Goal: Task Accomplishment & Management: Manage account settings

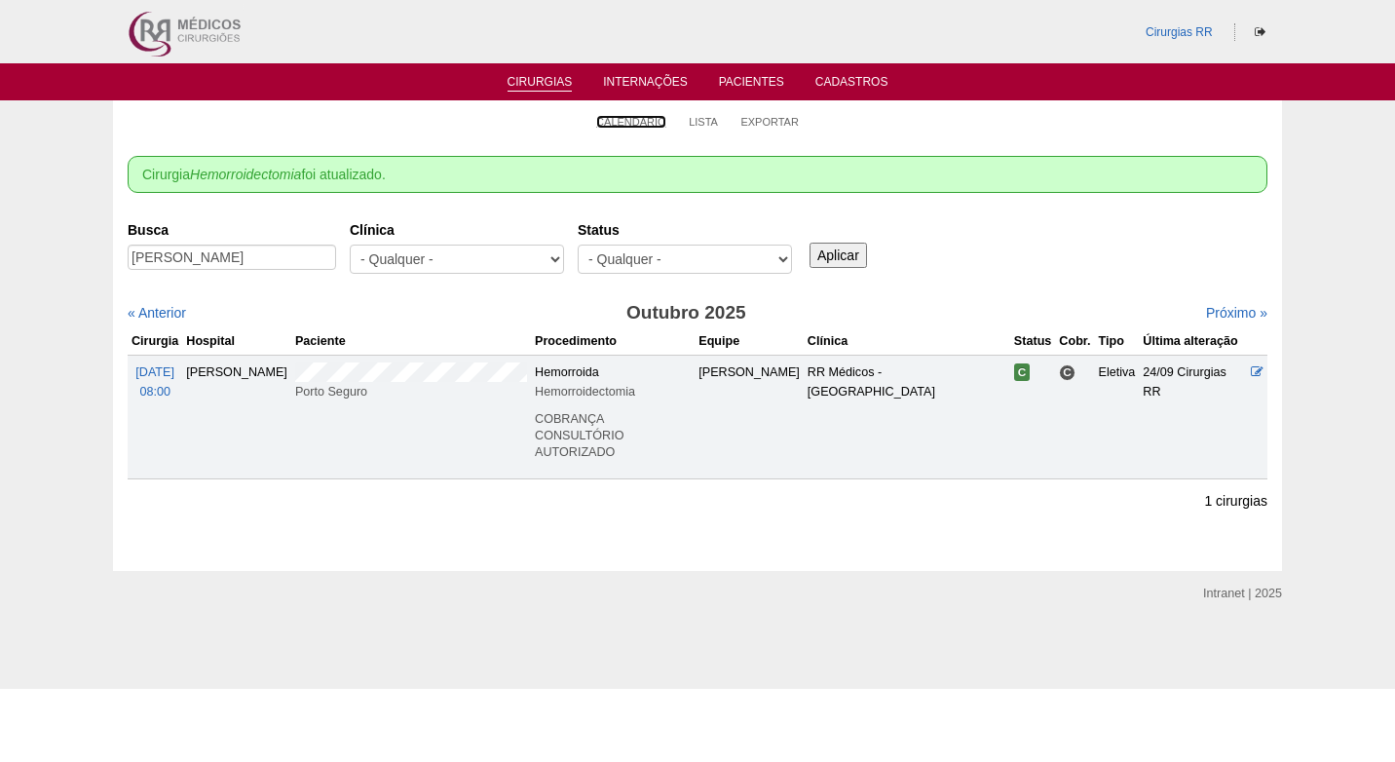
click at [644, 116] on link "Calendário" at bounding box center [631, 122] width 70 height 14
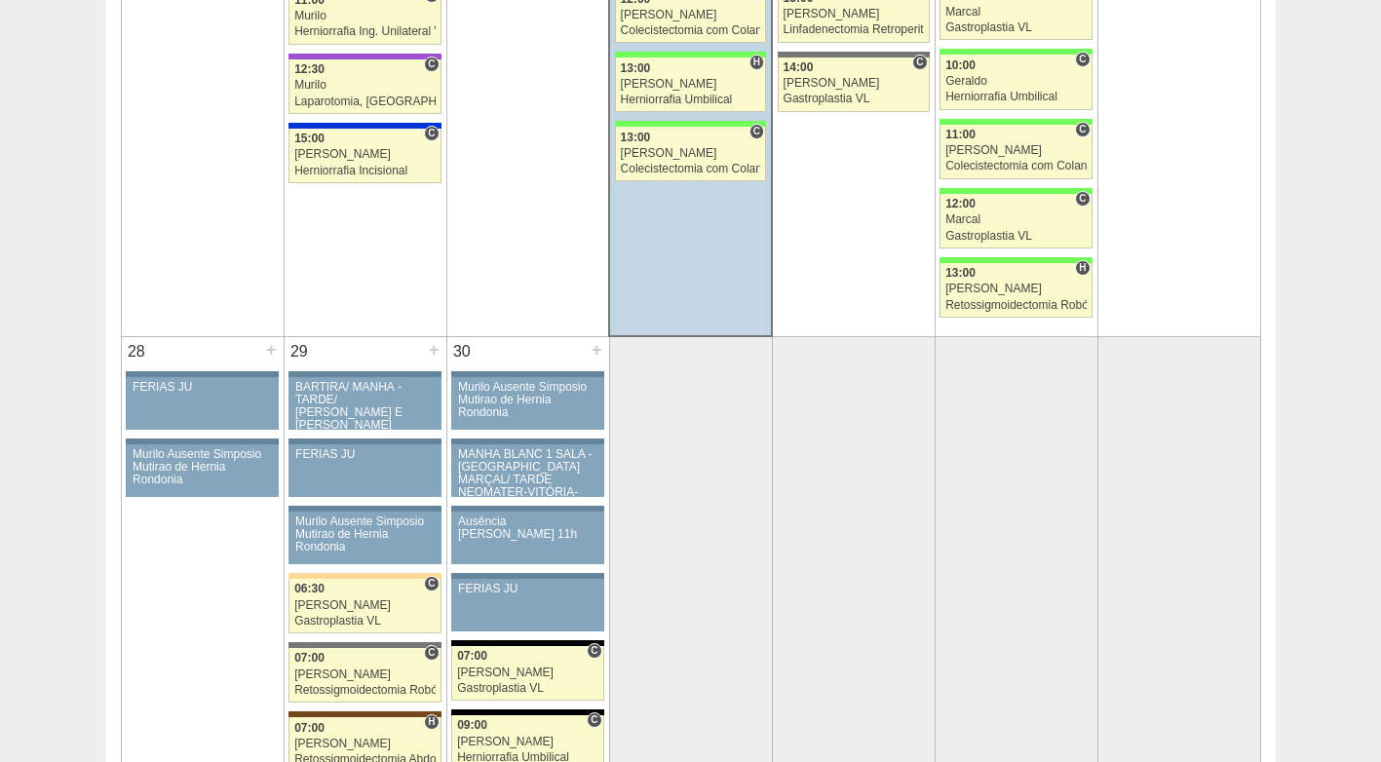
scroll to position [3313, 0]
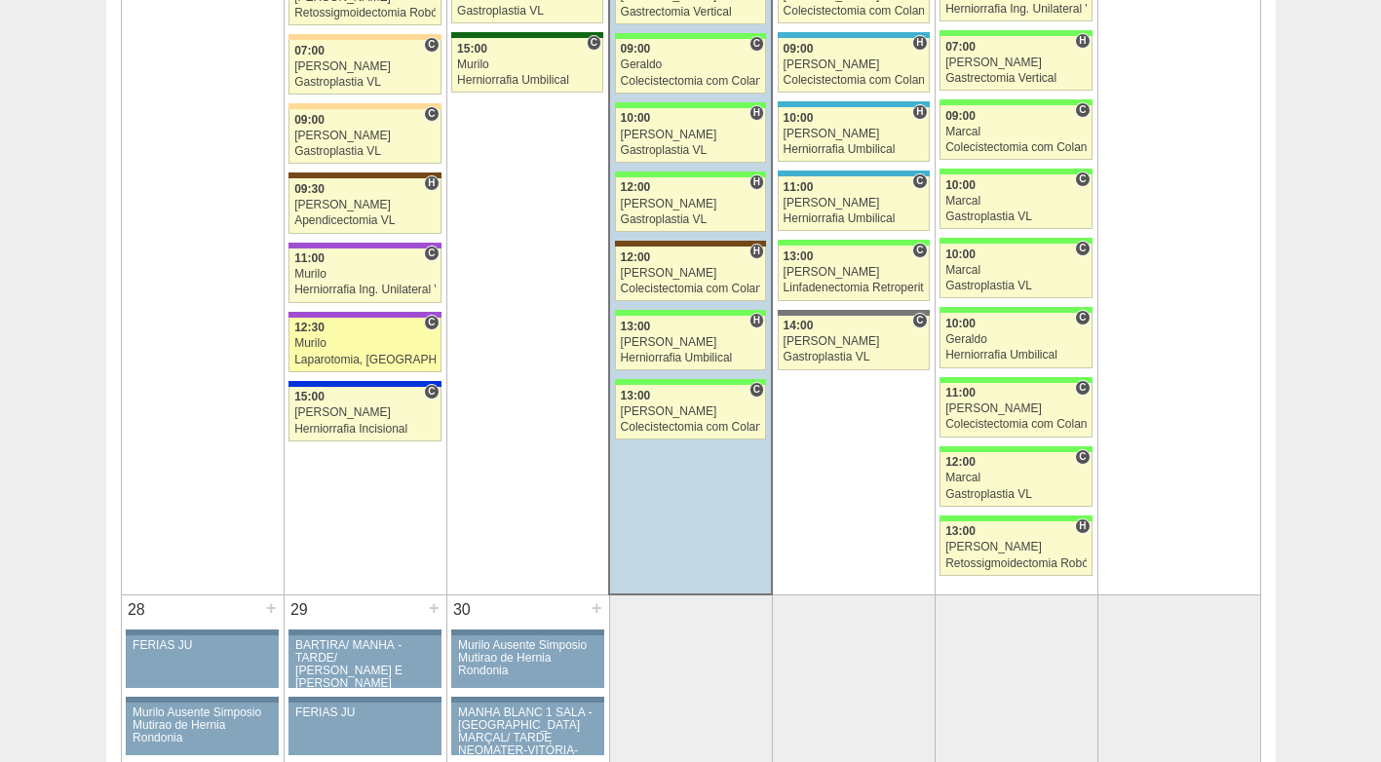
click at [375, 329] on div "12:30" at bounding box center [364, 328] width 141 height 13
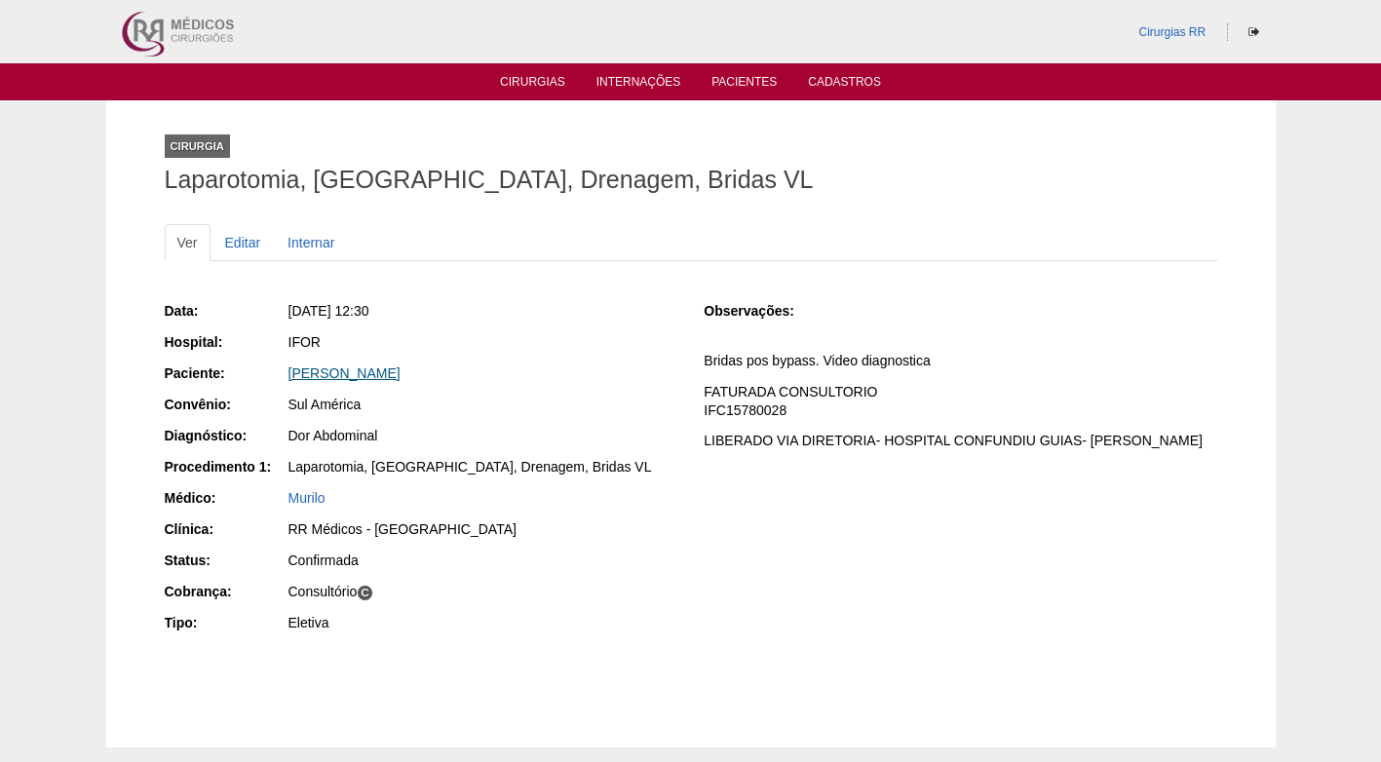
click at [392, 370] on link "[PERSON_NAME]" at bounding box center [344, 373] width 112 height 16
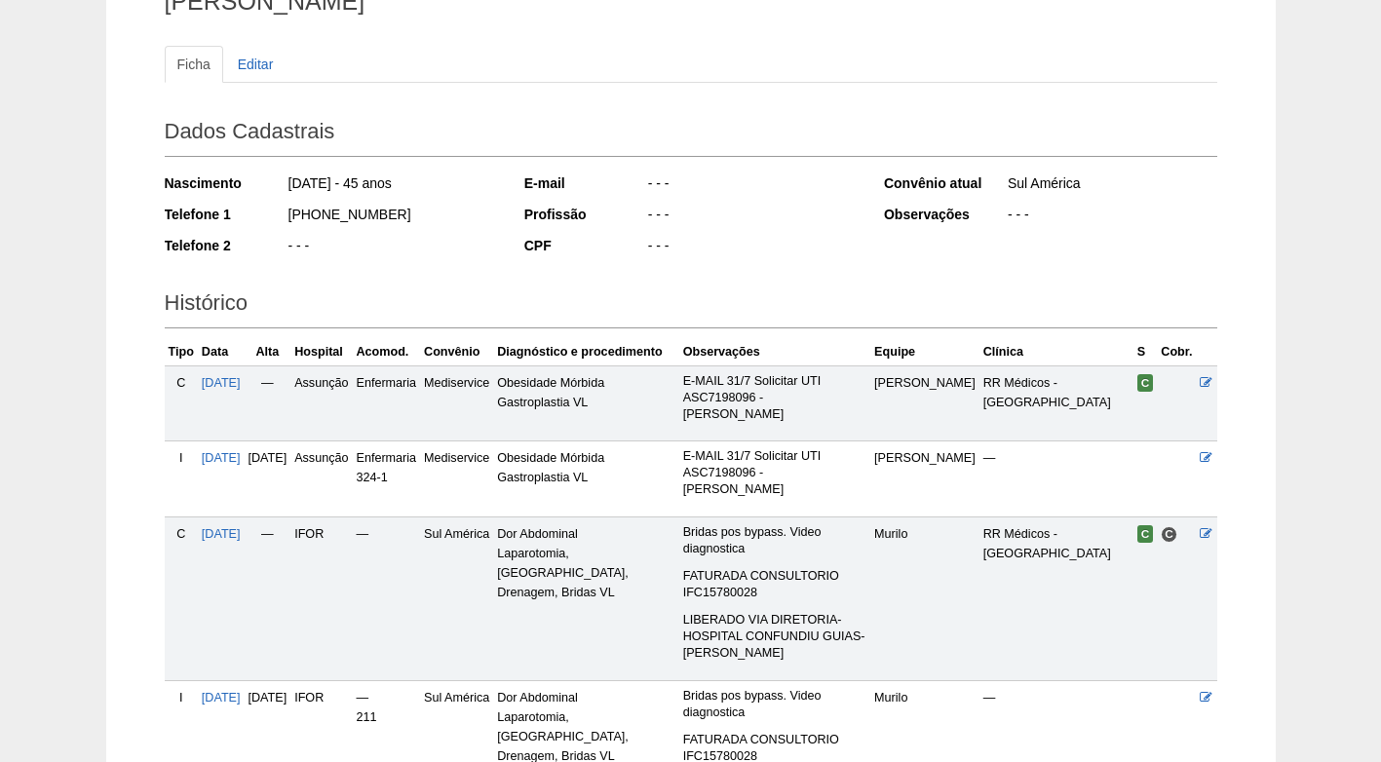
scroll to position [373, 0]
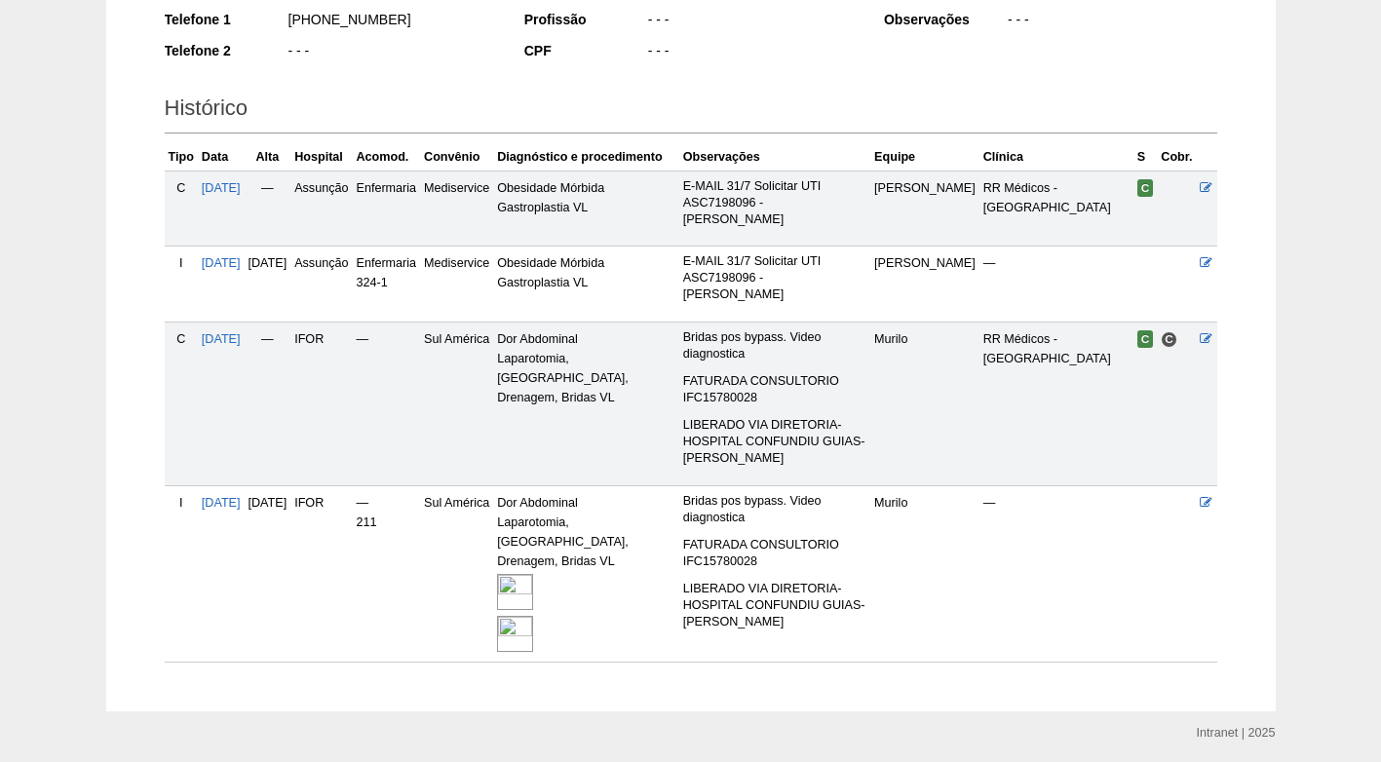
click at [533, 616] on img at bounding box center [515, 634] width 36 height 36
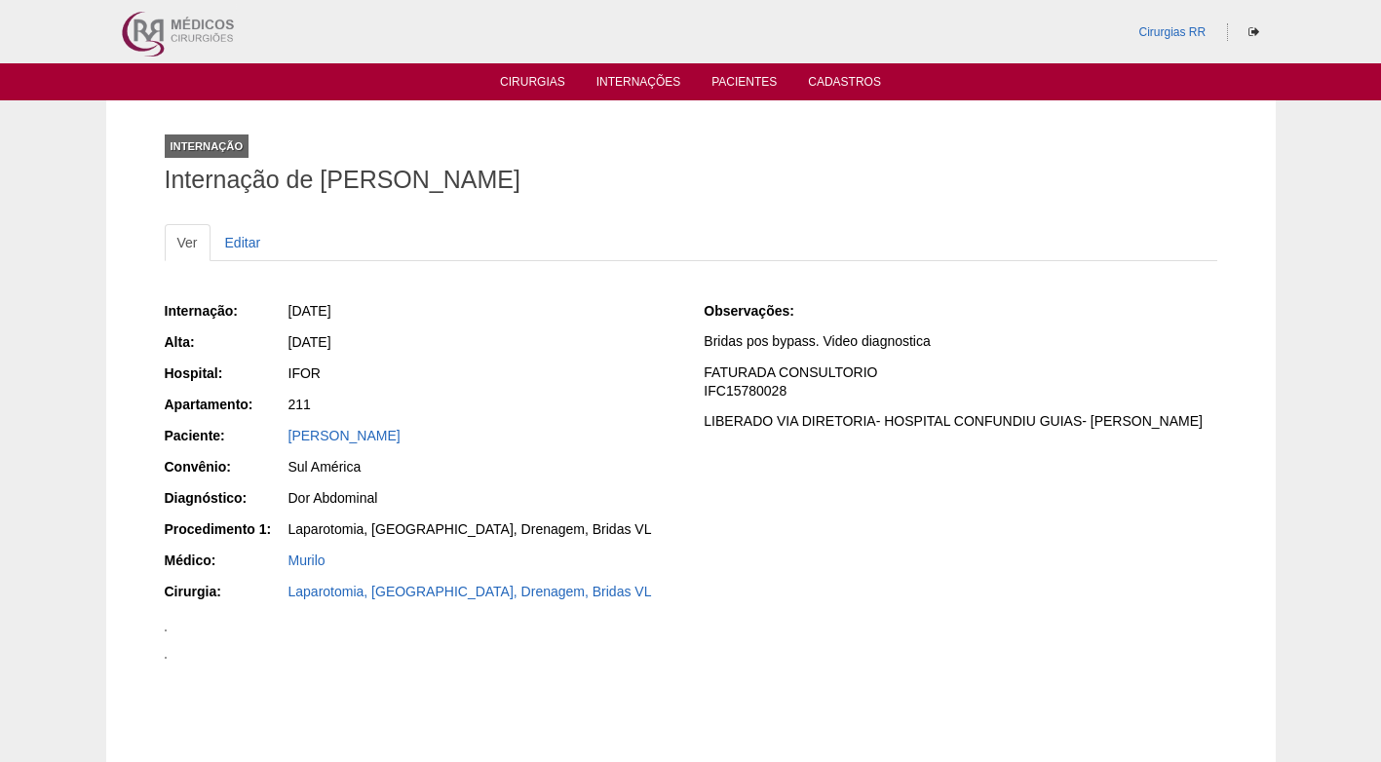
click at [665, 312] on div "22/09/2025" at bounding box center [482, 310] width 389 height 19
click at [745, 151] on div "Internação Internação de Miriam Augusto Sanches" at bounding box center [691, 160] width 1052 height 90
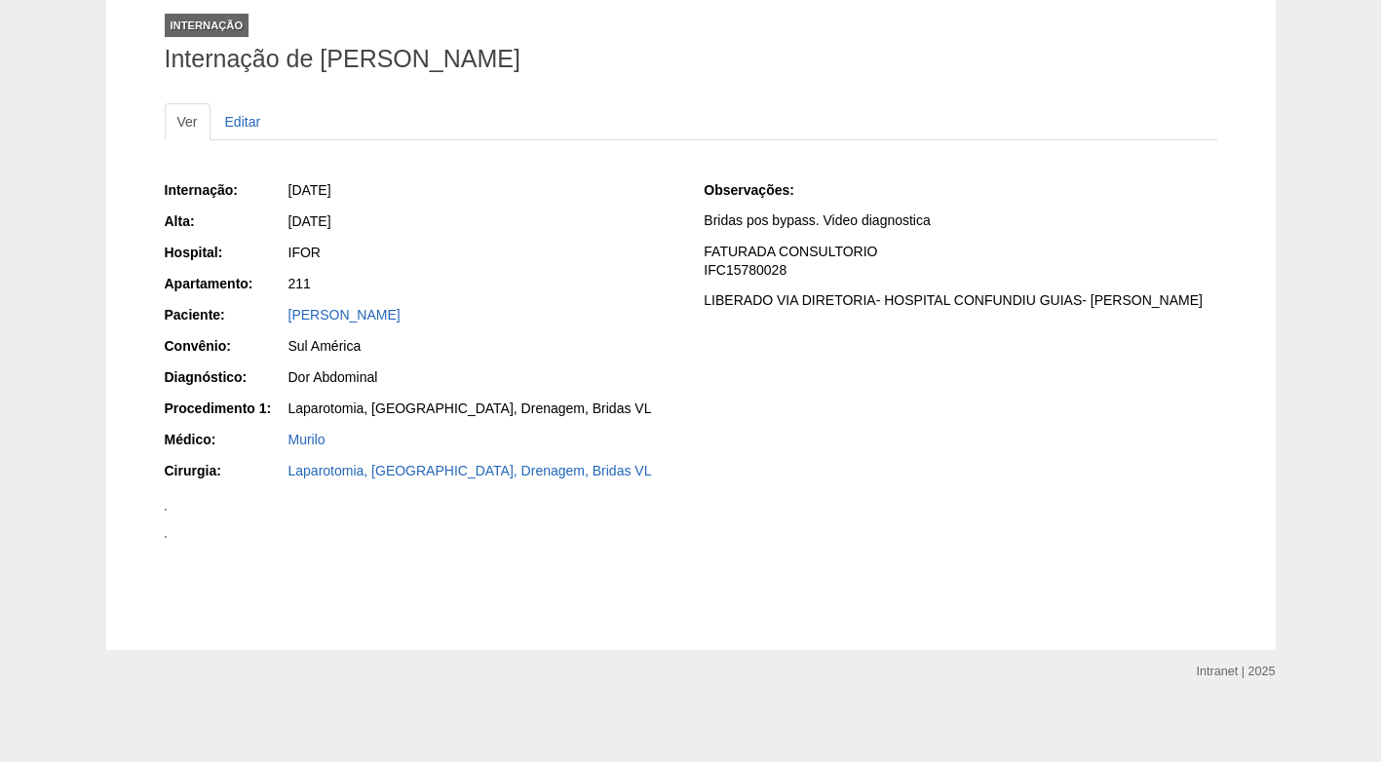
scroll to position [97, 0]
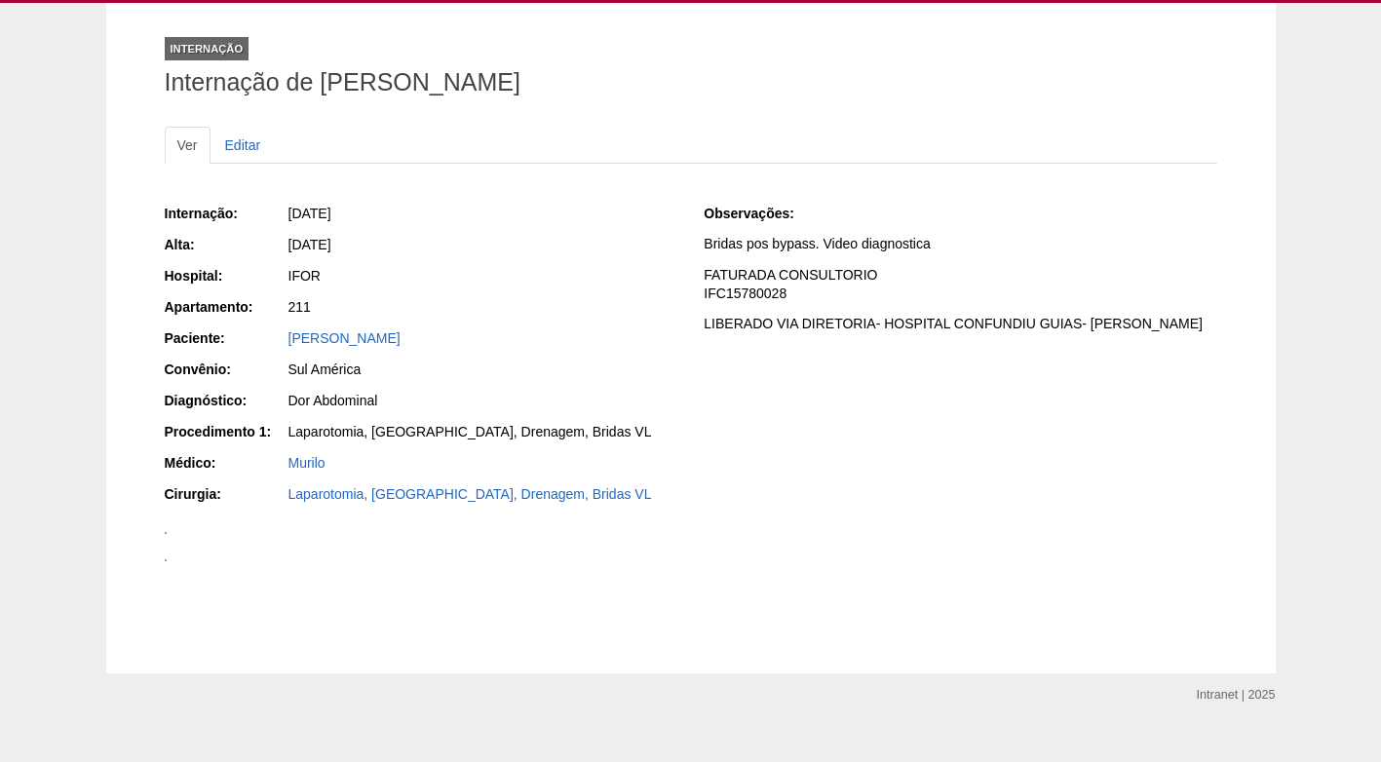
click at [514, 328] on div "[PERSON_NAME]" at bounding box center [482, 337] width 389 height 19
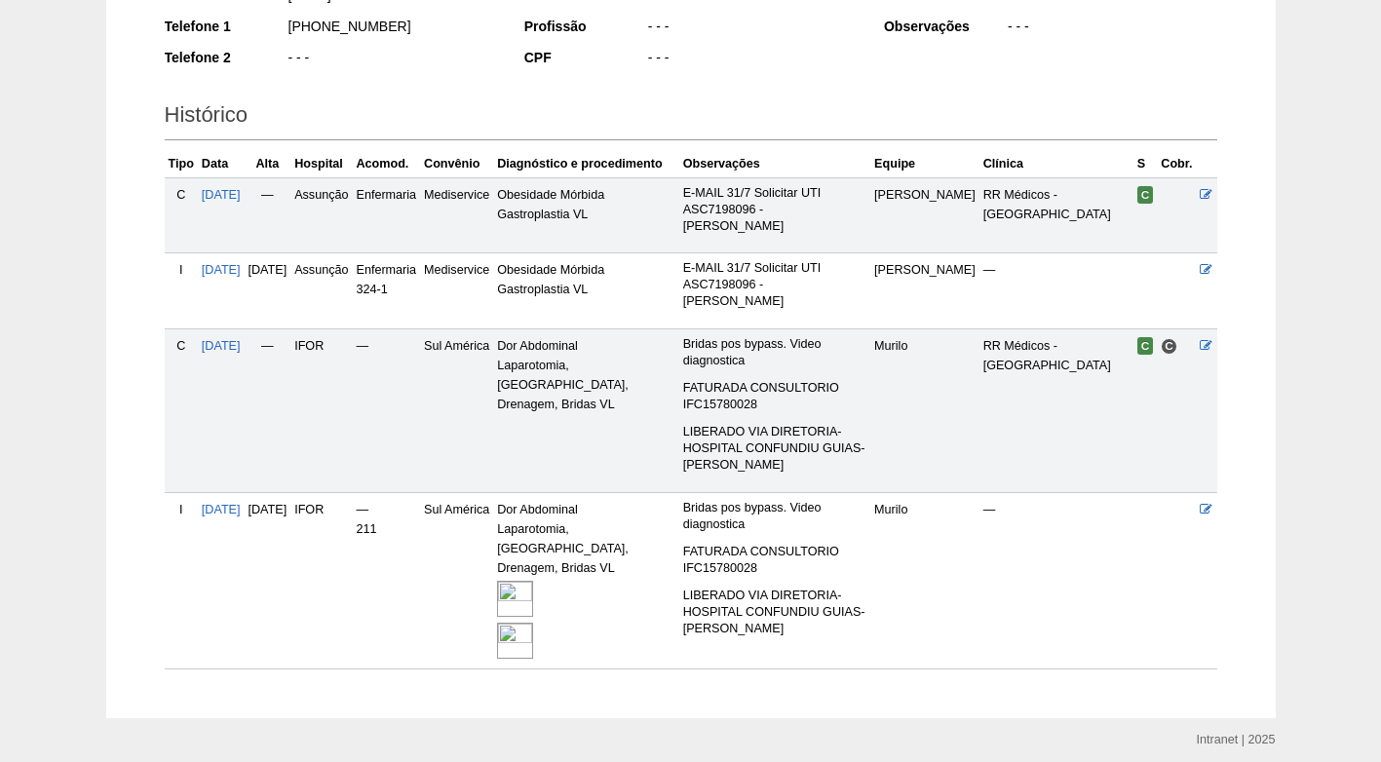
scroll to position [373, 0]
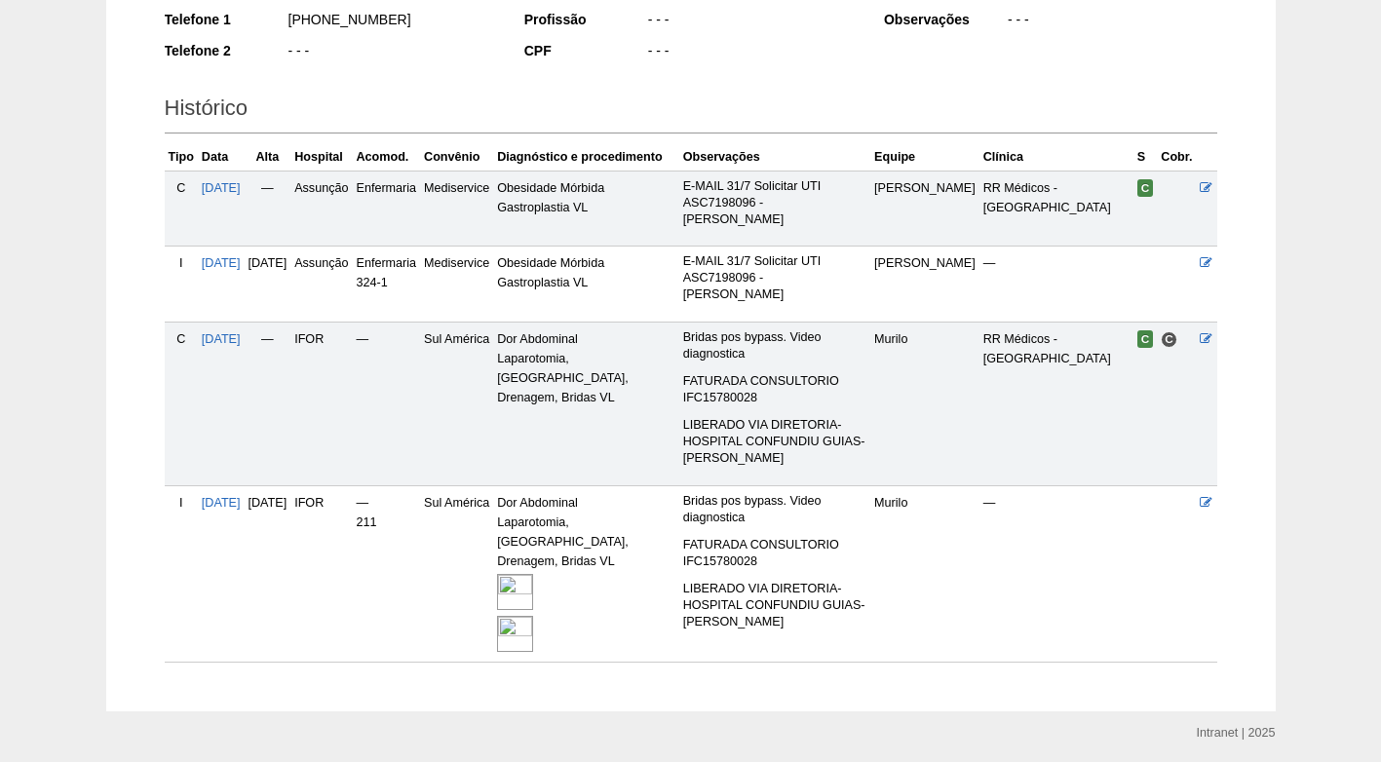
click at [533, 574] on img at bounding box center [515, 592] width 36 height 36
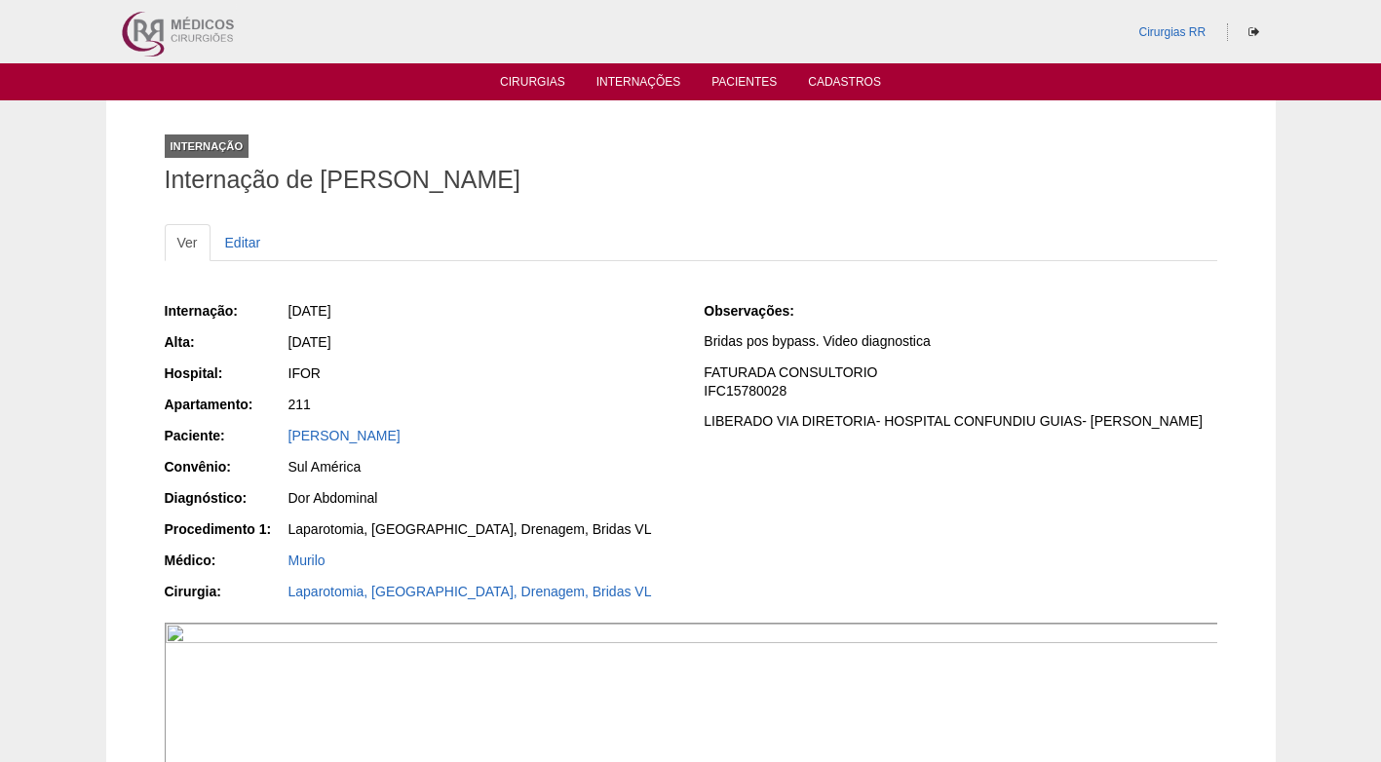
click at [918, 411] on div "Observações: Bridas pos bypass. Video diagnostica FATURADA CONSULTORIO IFC15780…" at bounding box center [959, 372] width 513 height 142
click at [540, 79] on link "Cirurgias" at bounding box center [532, 83] width 65 height 17
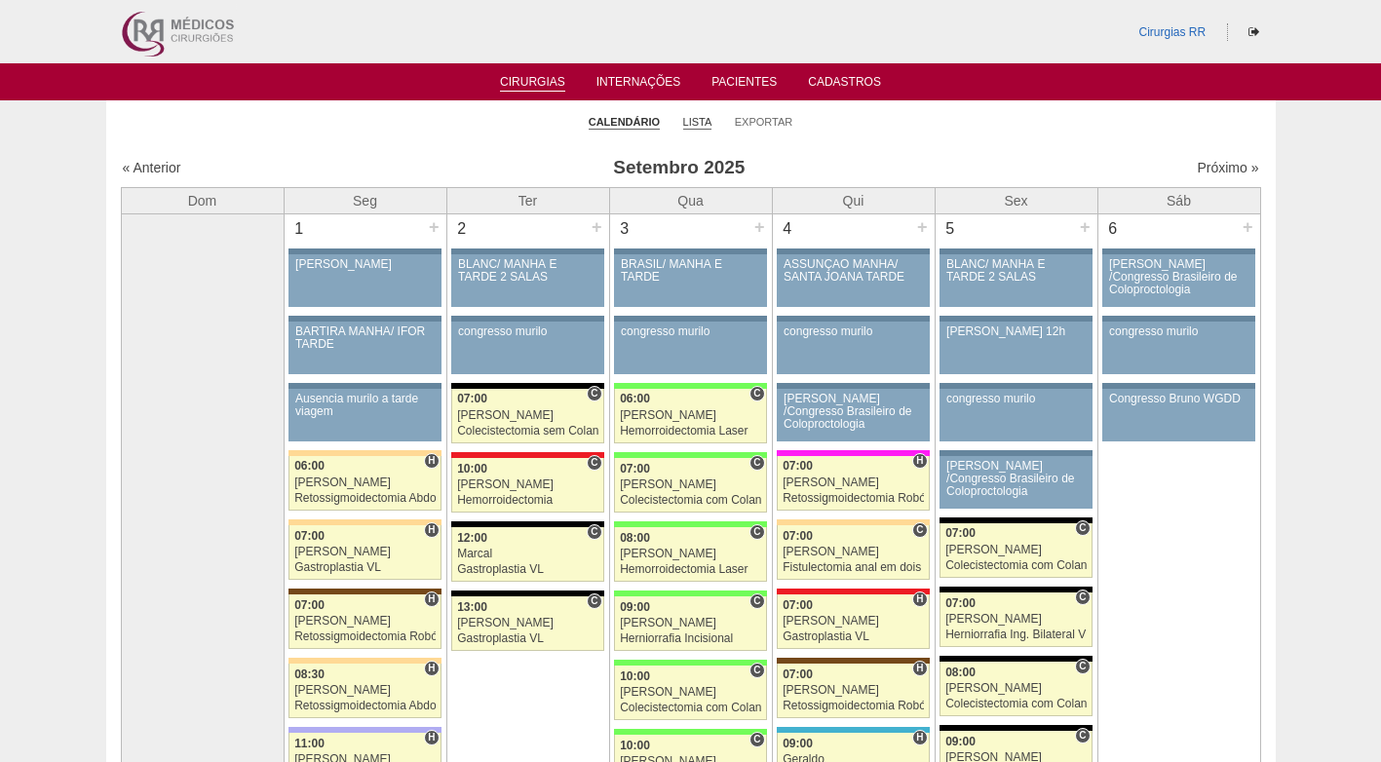
click at [697, 123] on link "Lista" at bounding box center [697, 122] width 29 height 15
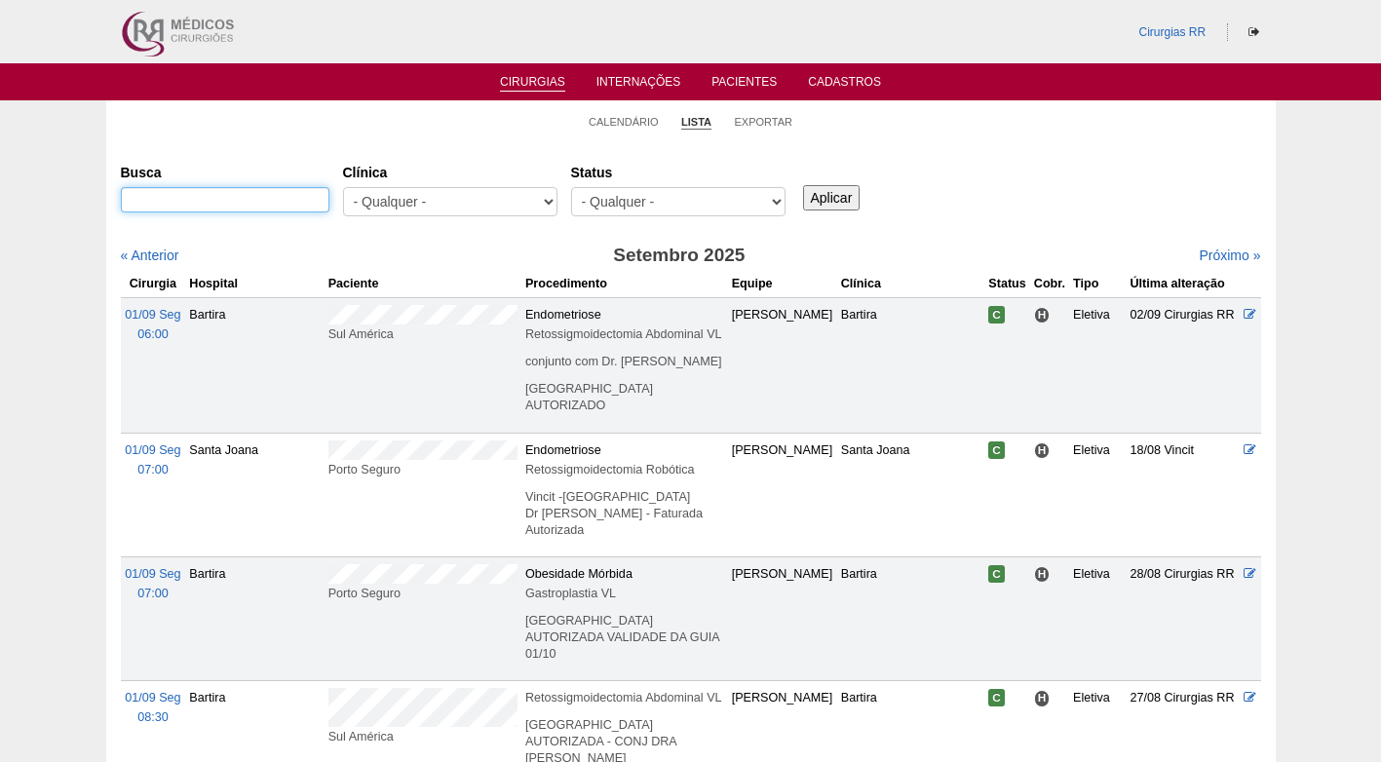
click at [289, 201] on input "Busca" at bounding box center [225, 199] width 209 height 25
type input "rosian"
click at [803, 185] on input "Aplicar" at bounding box center [831, 197] width 57 height 25
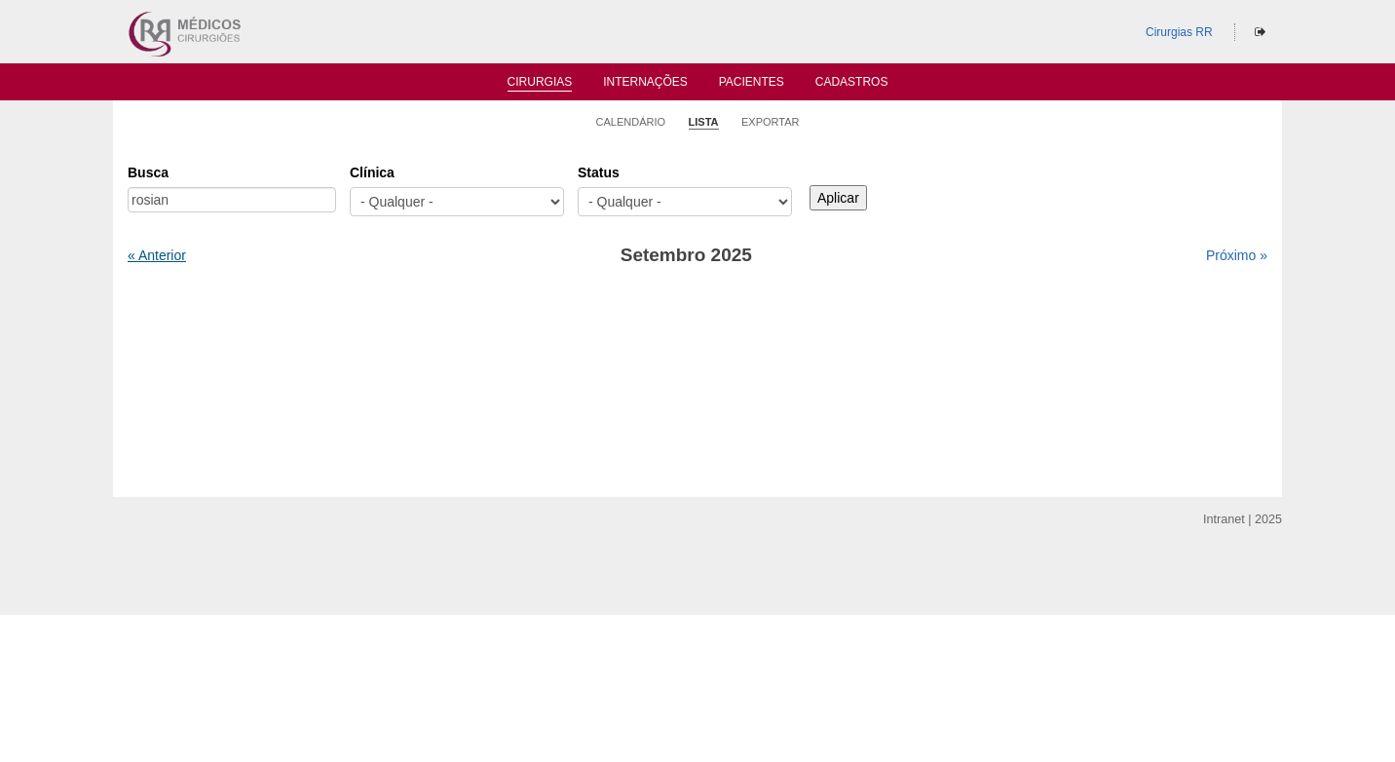
click at [166, 252] on link "« Anterior" at bounding box center [157, 255] width 58 height 16
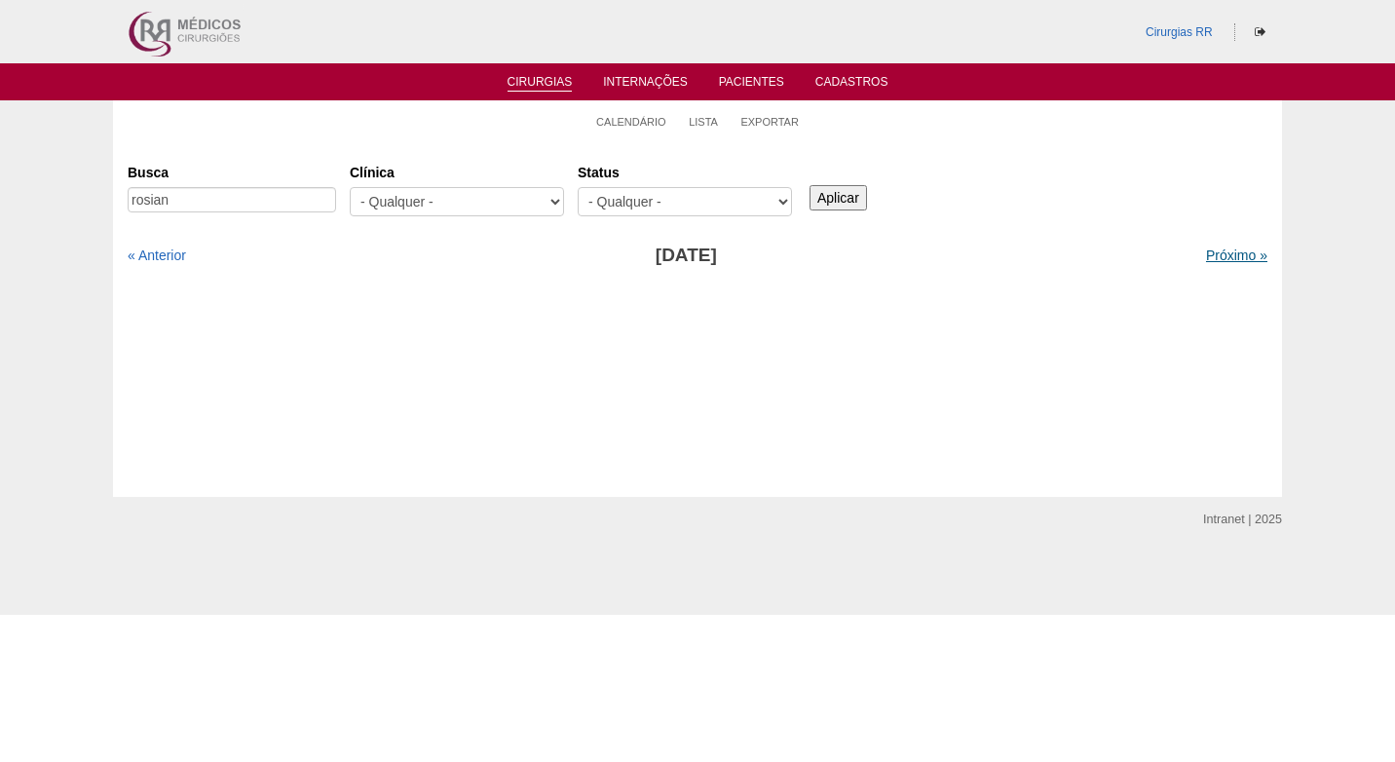
click at [1208, 257] on link "Próximo »" at bounding box center [1236, 255] width 61 height 16
drag, startPoint x: 0, startPoint y: 0, endPoint x: 1208, endPoint y: 257, distance: 1235.3
click at [1208, 257] on link "Próximo »" at bounding box center [1236, 255] width 61 height 16
click at [845, 188] on input "Aplicar" at bounding box center [838, 197] width 57 height 25
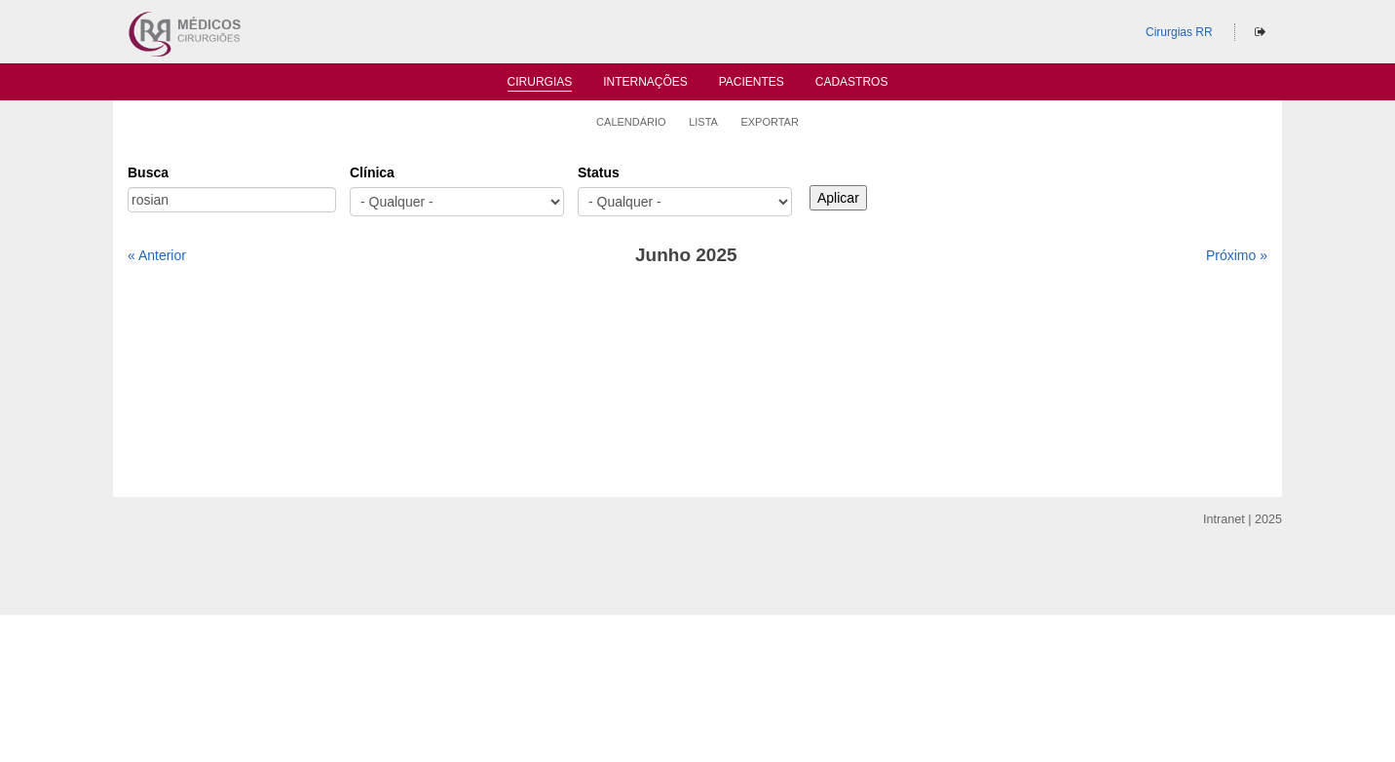
click at [296, 186] on div "Busca rosian" at bounding box center [239, 189] width 222 height 66
click at [296, 197] on input "rosian" at bounding box center [232, 199] width 209 height 25
type input "rosi"
click at [831, 194] on input "Aplicar" at bounding box center [838, 197] width 57 height 25
click at [149, 256] on link "« Anterior" at bounding box center [157, 255] width 58 height 16
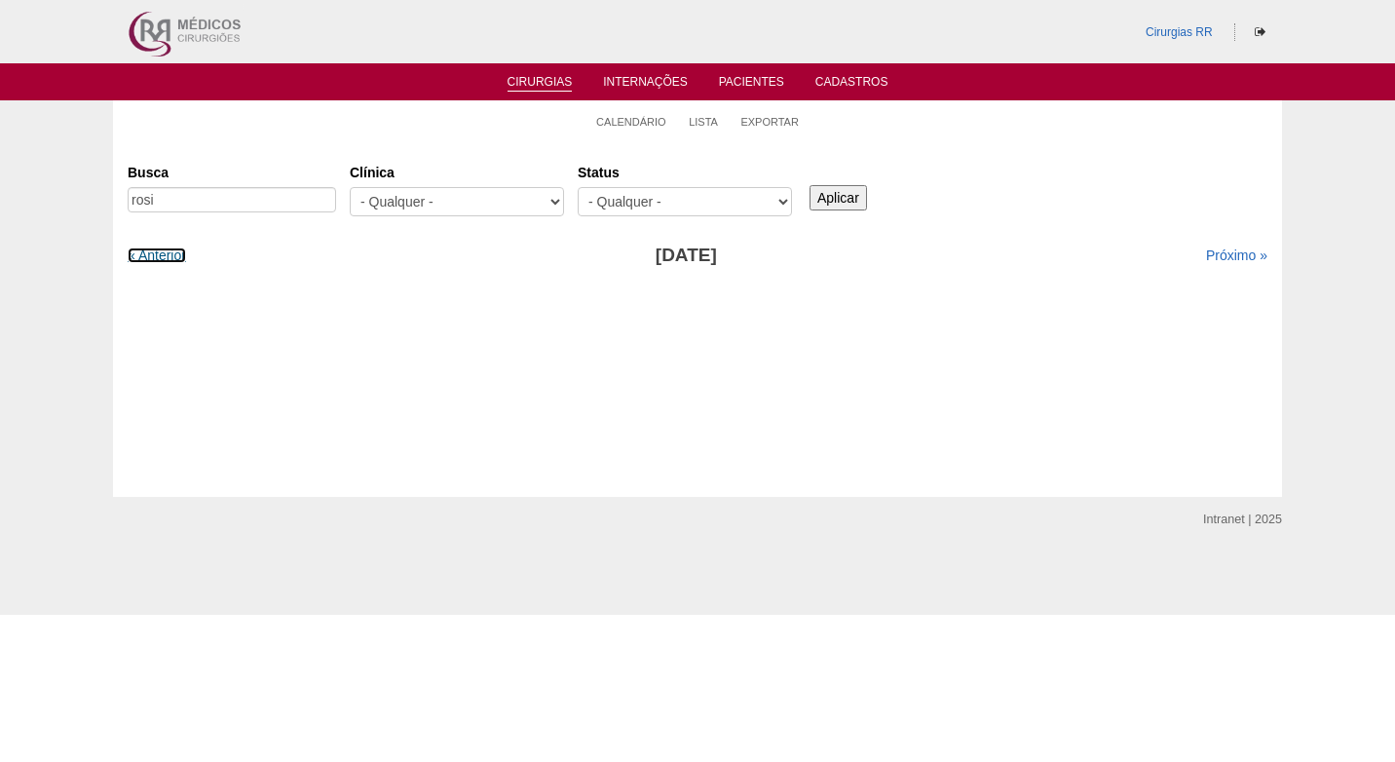
click at [149, 256] on link "« Anterior" at bounding box center [157, 255] width 58 height 16
click at [1206, 257] on link "Próximo »" at bounding box center [1236, 255] width 61 height 16
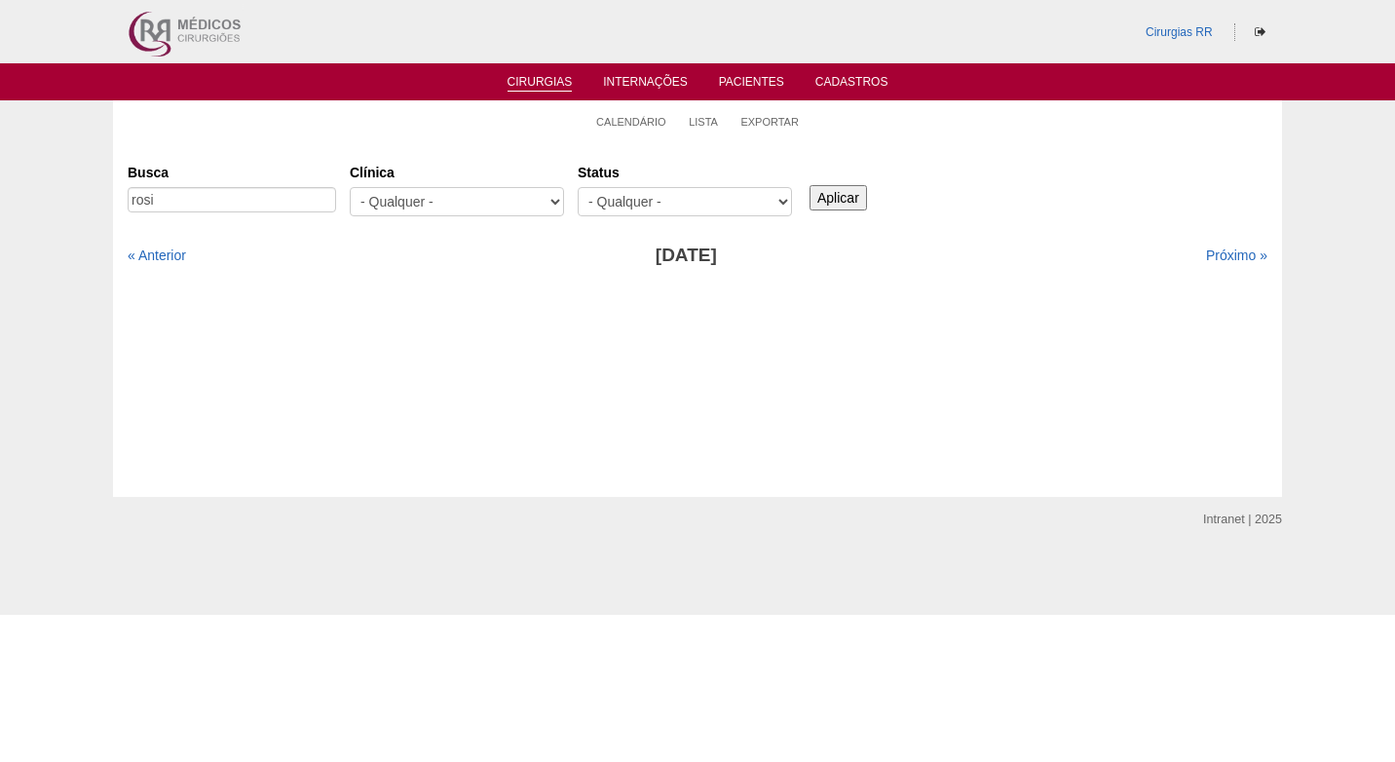
click at [1206, 257] on link "Próximo »" at bounding box center [1236, 255] width 61 height 16
drag, startPoint x: 0, startPoint y: 0, endPoint x: 1204, endPoint y: 257, distance: 1231.5
click at [1206, 257] on link "Próximo »" at bounding box center [1236, 255] width 61 height 16
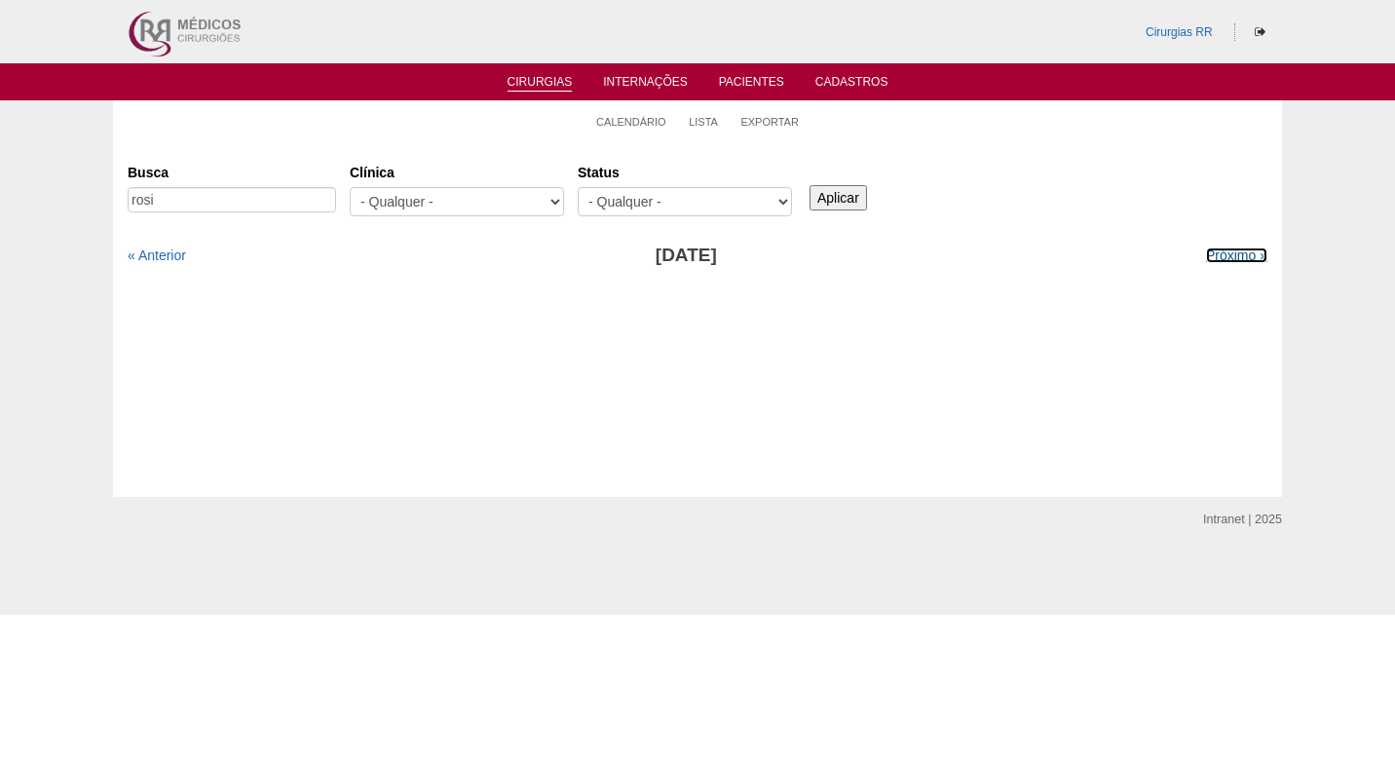
click at [1206, 257] on link "Próximo »" at bounding box center [1236, 255] width 61 height 16
drag, startPoint x: 1123, startPoint y: 203, endPoint x: 963, endPoint y: 173, distance: 163.4
click at [1116, 203] on div "Busca rosi Clínica - Qualquer - 6R Alphaville Assunção Bartira Brasil Christovã…" at bounding box center [698, 191] width 1140 height 70
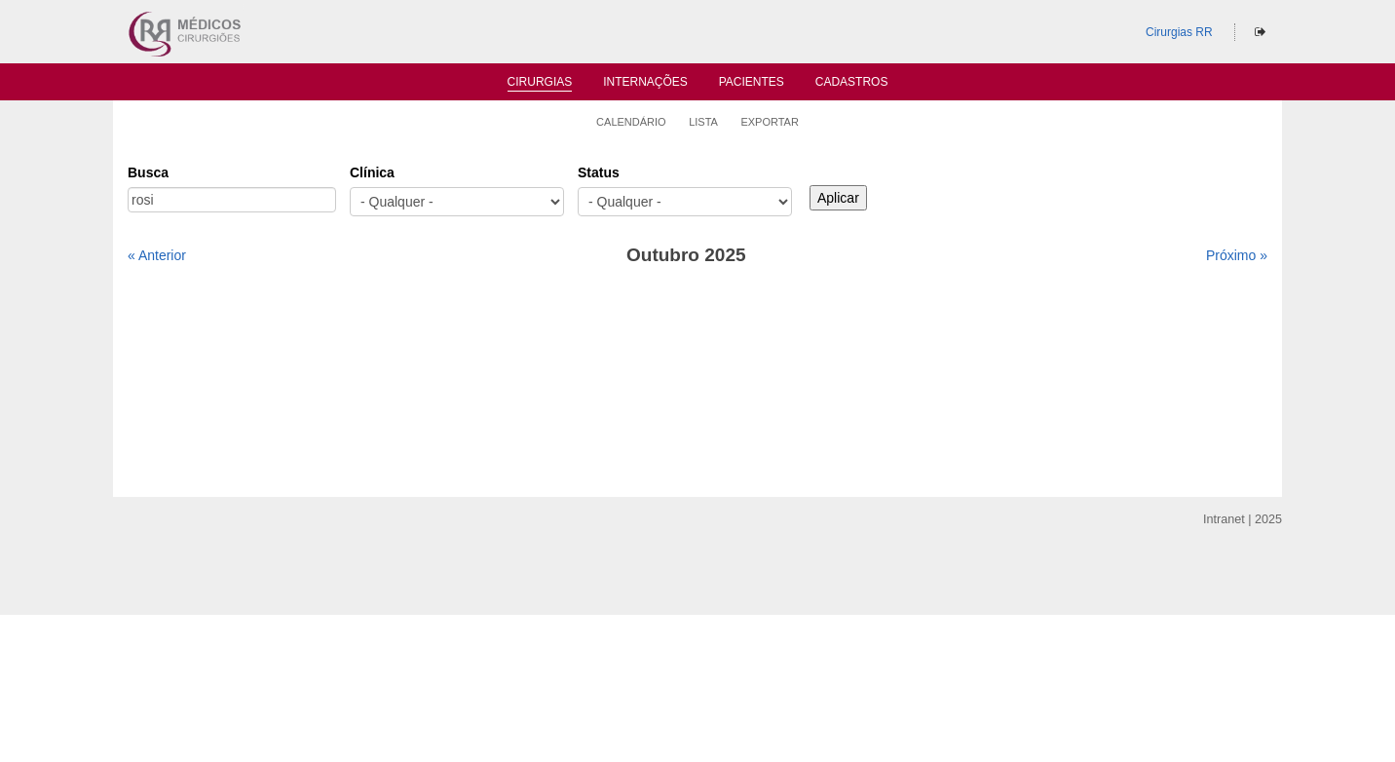
click at [978, 172] on div "Busca rosi Clínica - Qualquer - 6R Alphaville Assunção Bartira Brasil Christovã…" at bounding box center [698, 191] width 1140 height 70
drag, startPoint x: 929, startPoint y: 136, endPoint x: 843, endPoint y: 129, distance: 86.1
click at [930, 137] on ul "Calendário Lista Exportar" at bounding box center [697, 120] width 1169 height 41
click at [641, 120] on link "Calendário" at bounding box center [631, 122] width 70 height 15
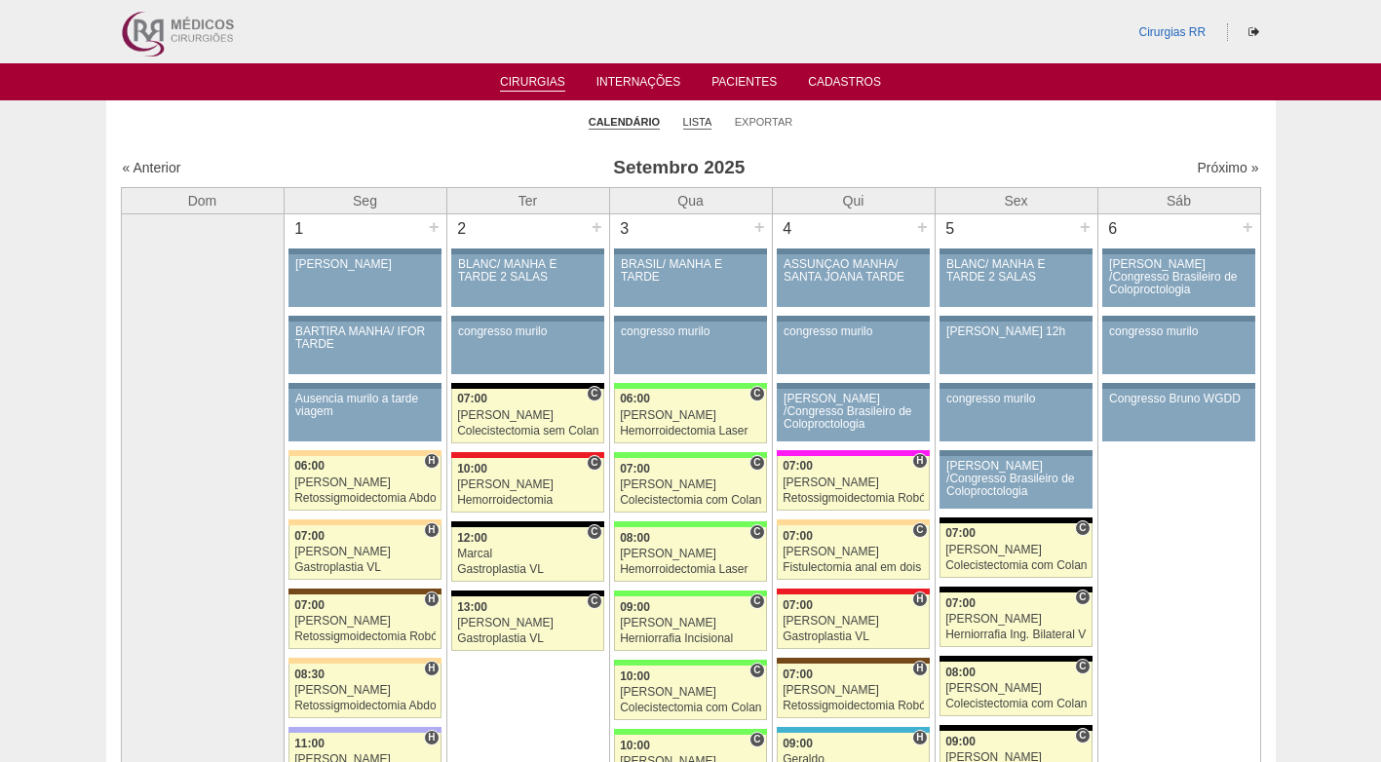
click at [694, 122] on link "Lista" at bounding box center [697, 122] width 29 height 15
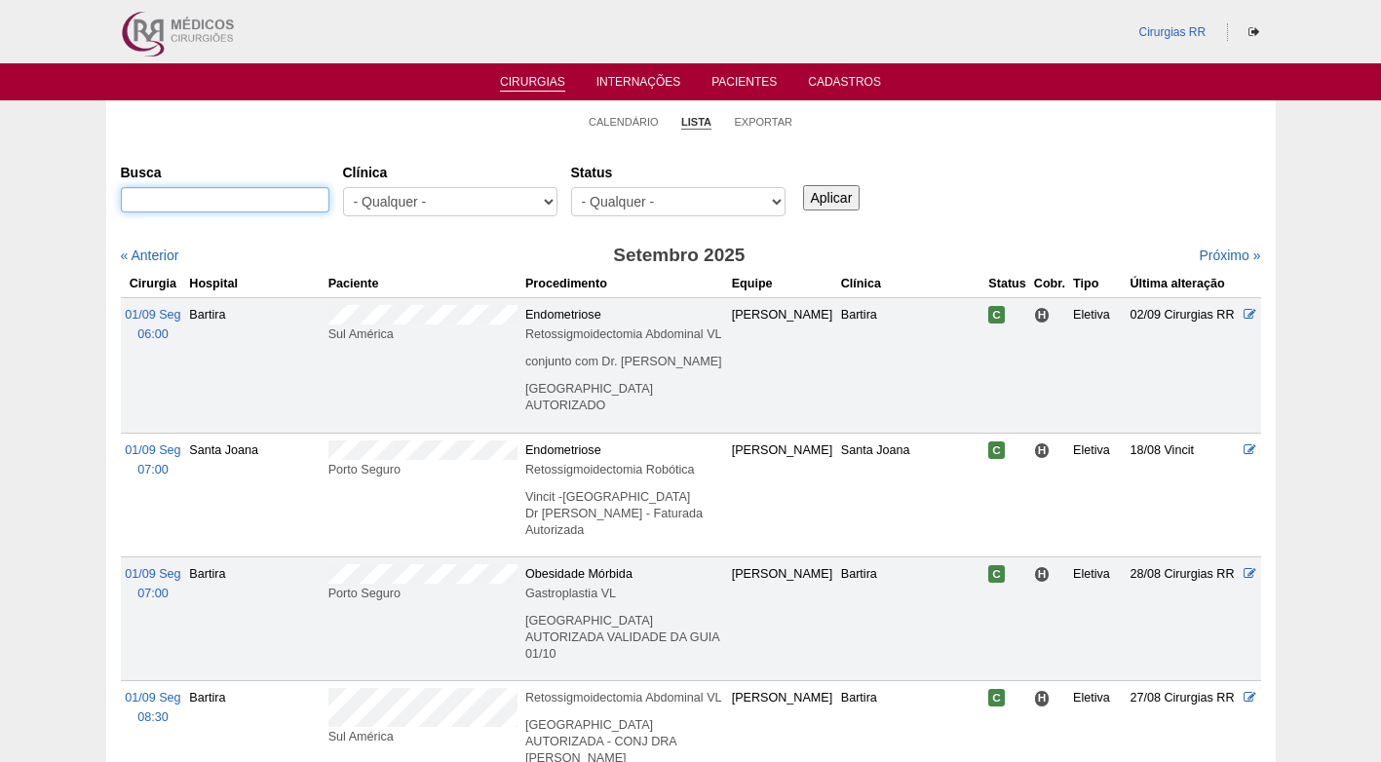
click at [258, 206] on input "Busca" at bounding box center [225, 199] width 209 height 25
type input "rosiane"
click at [803, 185] on input "Aplicar" at bounding box center [831, 197] width 57 height 25
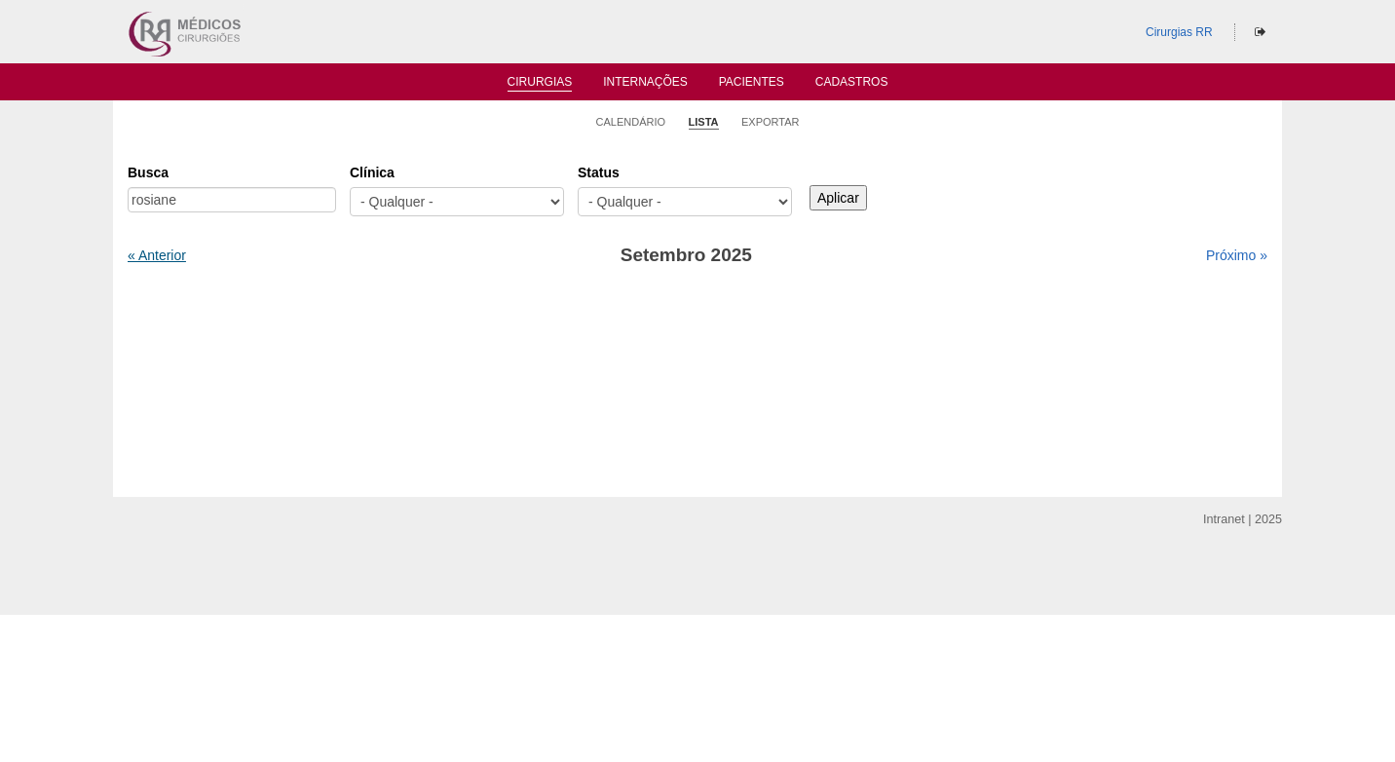
click at [175, 262] on link "« Anterior" at bounding box center [157, 255] width 58 height 16
click at [175, 260] on link "« Anterior" at bounding box center [157, 255] width 58 height 16
click at [175, 259] on link "« Anterior" at bounding box center [157, 255] width 58 height 16
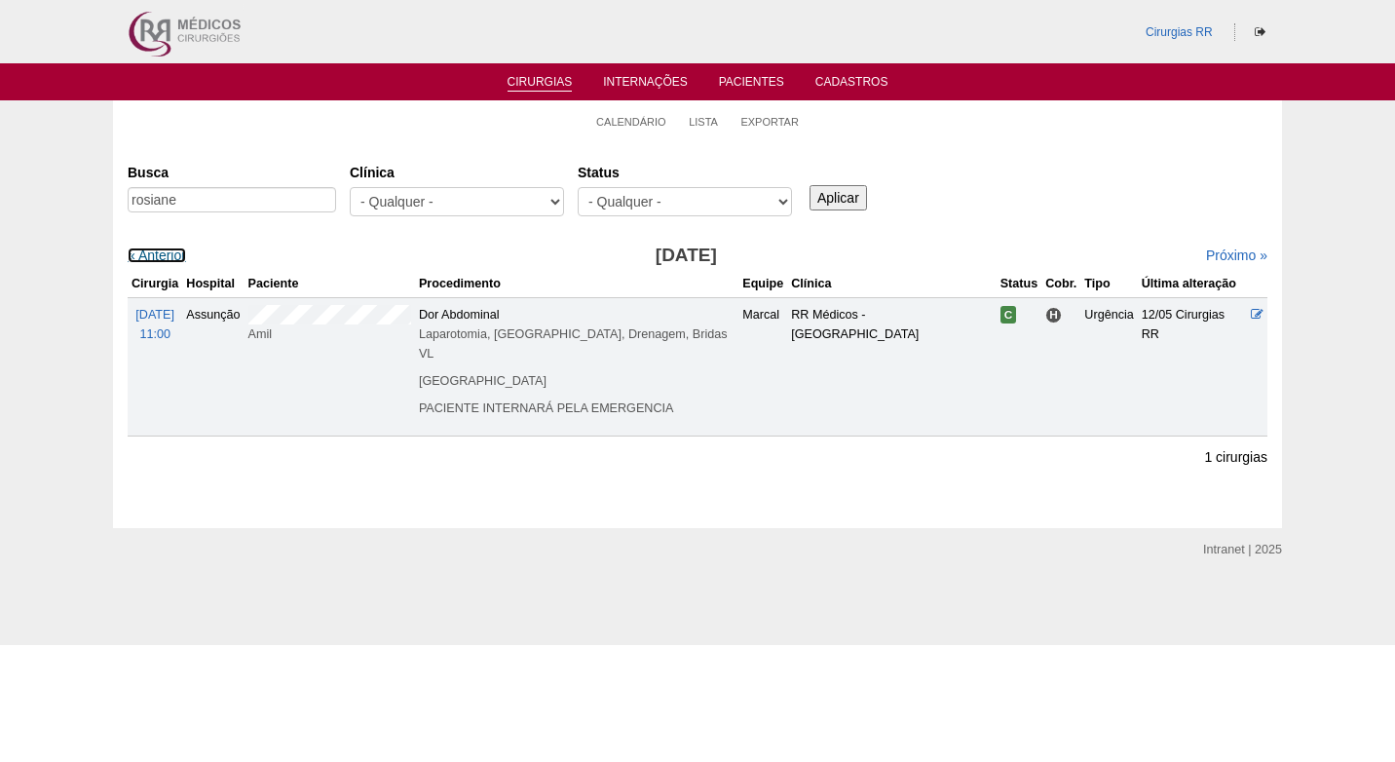
click at [175, 259] on link "« Anterior" at bounding box center [157, 255] width 58 height 16
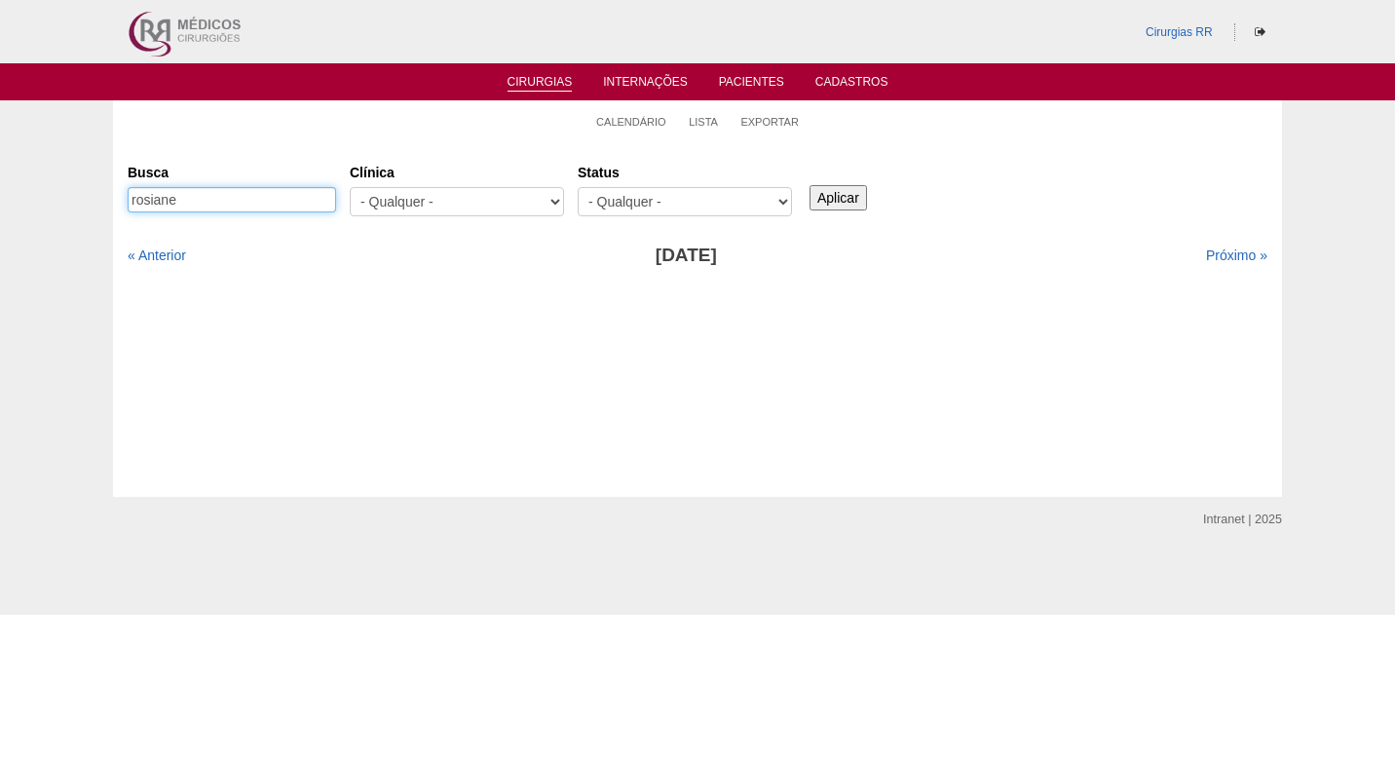
click at [191, 204] on input "rosiane" at bounding box center [232, 199] width 209 height 25
type input "rosian"
click at [826, 202] on input "Aplicar" at bounding box center [838, 197] width 57 height 25
click at [1214, 257] on link "Próximo »" at bounding box center [1236, 255] width 61 height 16
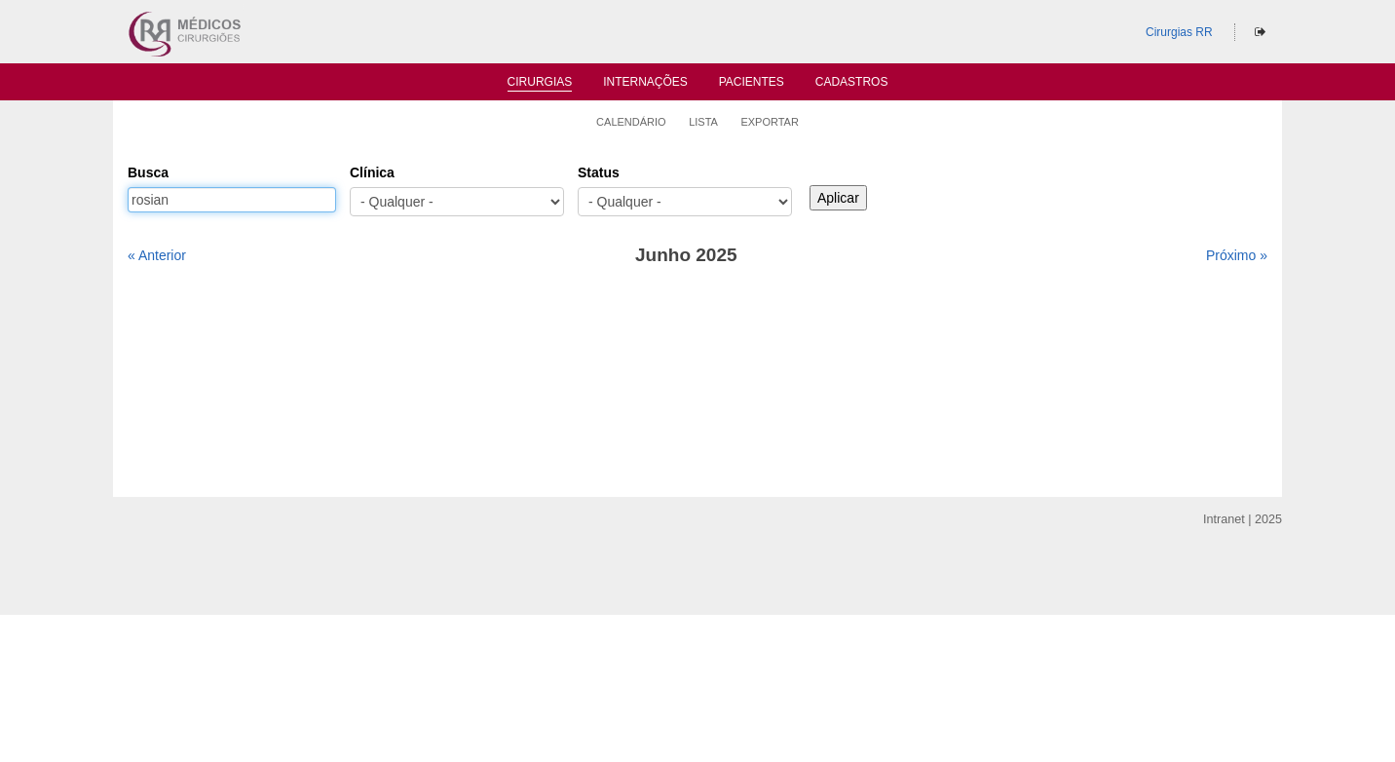
click at [279, 191] on input "rosian" at bounding box center [232, 199] width 209 height 25
type input "rosi"
click at [822, 199] on input "Aplicar" at bounding box center [838, 197] width 57 height 25
click at [157, 258] on link "« Anterior" at bounding box center [157, 255] width 58 height 16
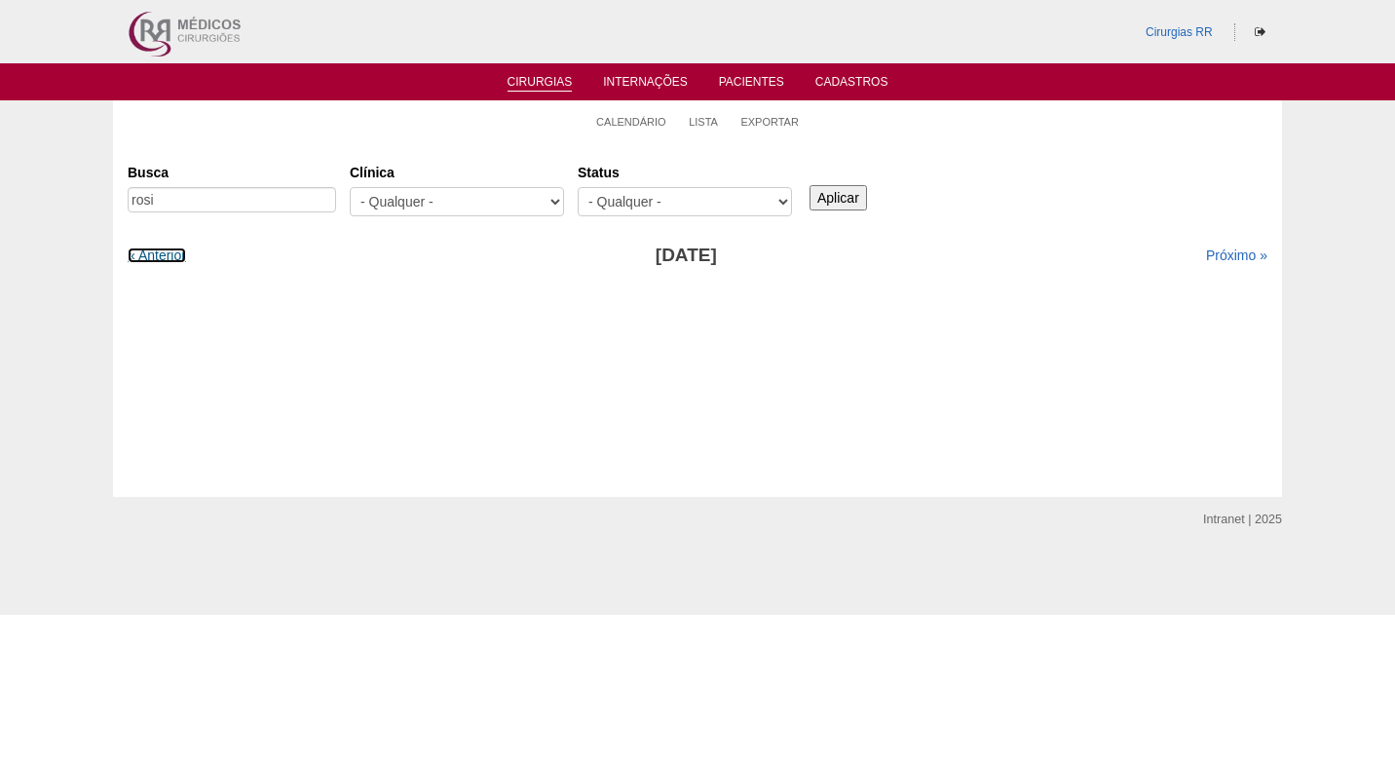
click at [157, 258] on link "« Anterior" at bounding box center [157, 255] width 58 height 16
drag, startPoint x: 0, startPoint y: 0, endPoint x: 157, endPoint y: 258, distance: 302.1
click at [157, 258] on link "« Anterior" at bounding box center [157, 255] width 58 height 16
drag, startPoint x: 873, startPoint y: 277, endPoint x: 852, endPoint y: 271, distance: 22.2
click at [871, 276] on div "Busca rosi [GEOGRAPHIC_DATA] - Qualquer - 6R Alphaville Assunção Bartira Brasil…" at bounding box center [698, 302] width 1140 height 292
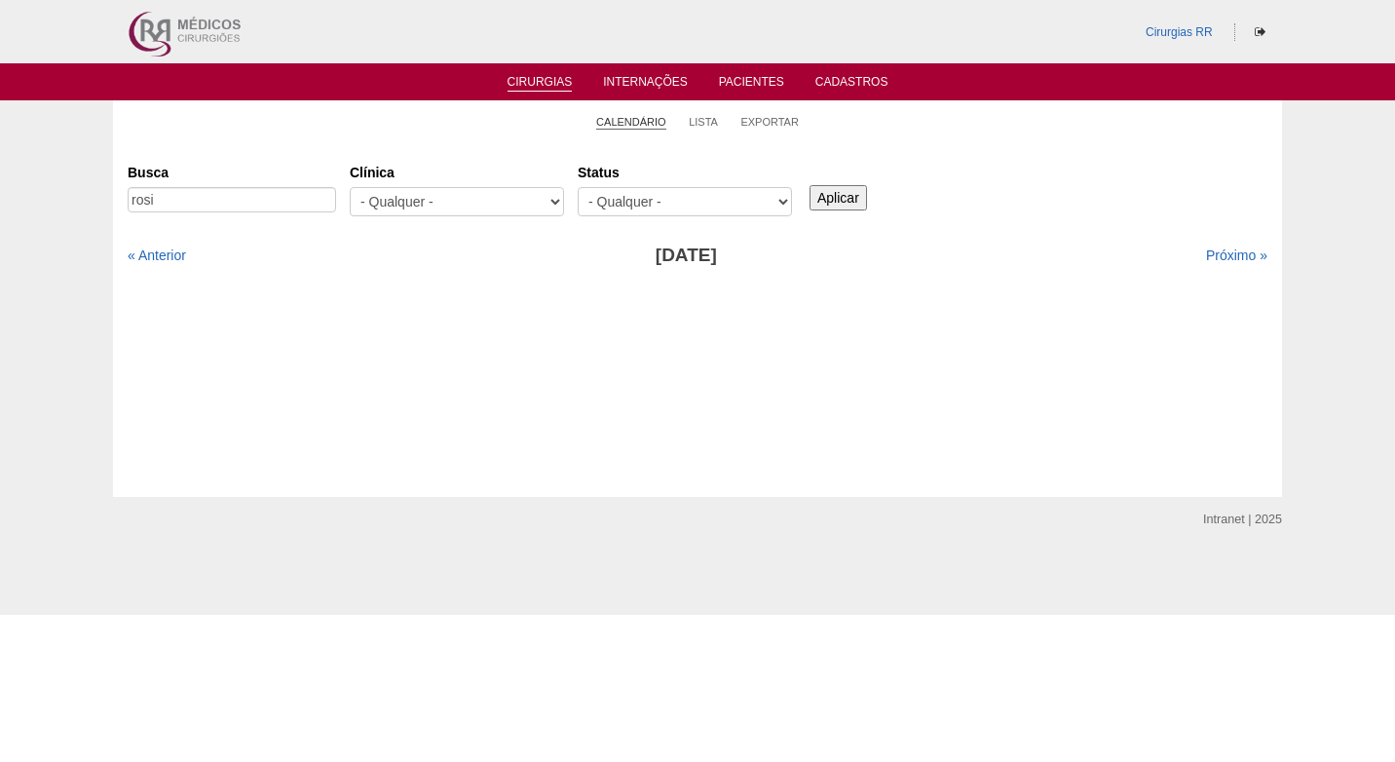
click at [649, 119] on link "Calendário" at bounding box center [631, 122] width 70 height 15
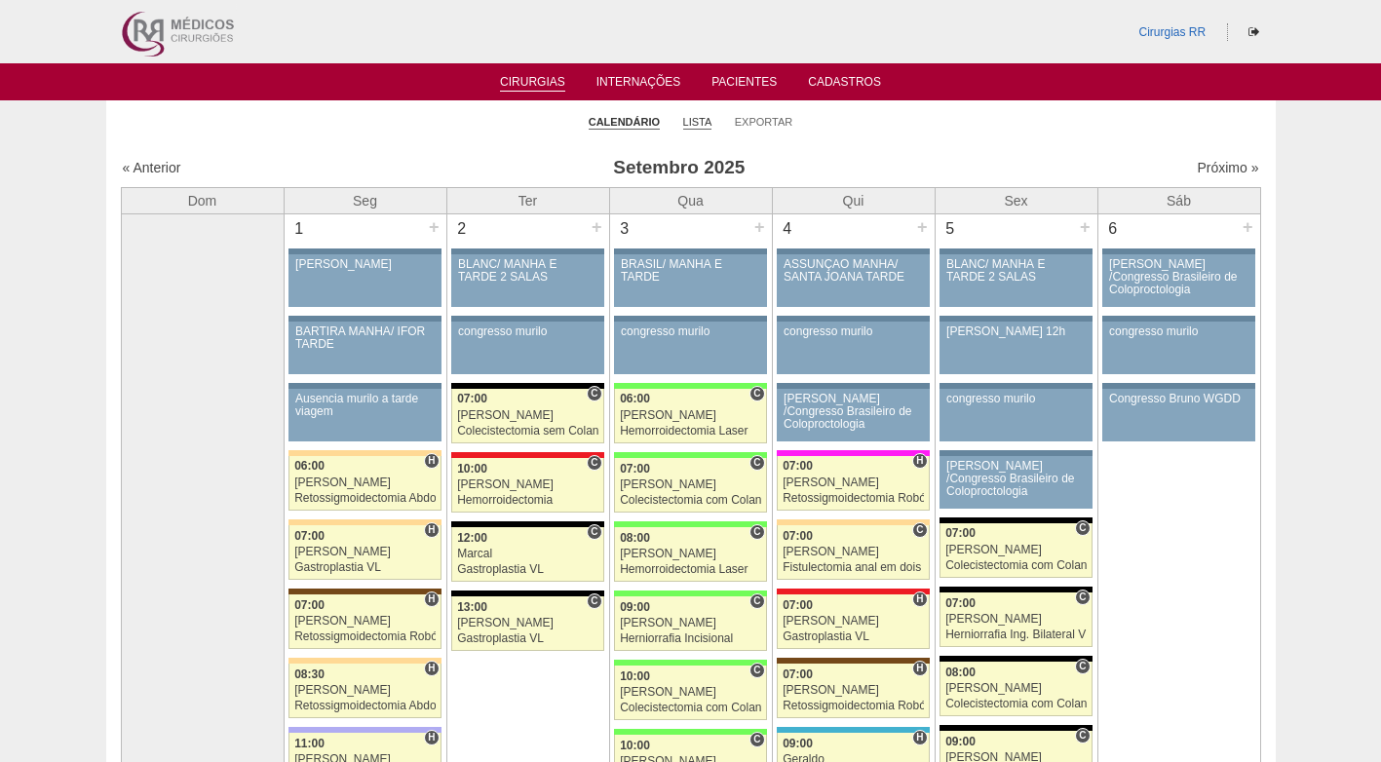
click at [701, 119] on link "Lista" at bounding box center [697, 122] width 29 height 15
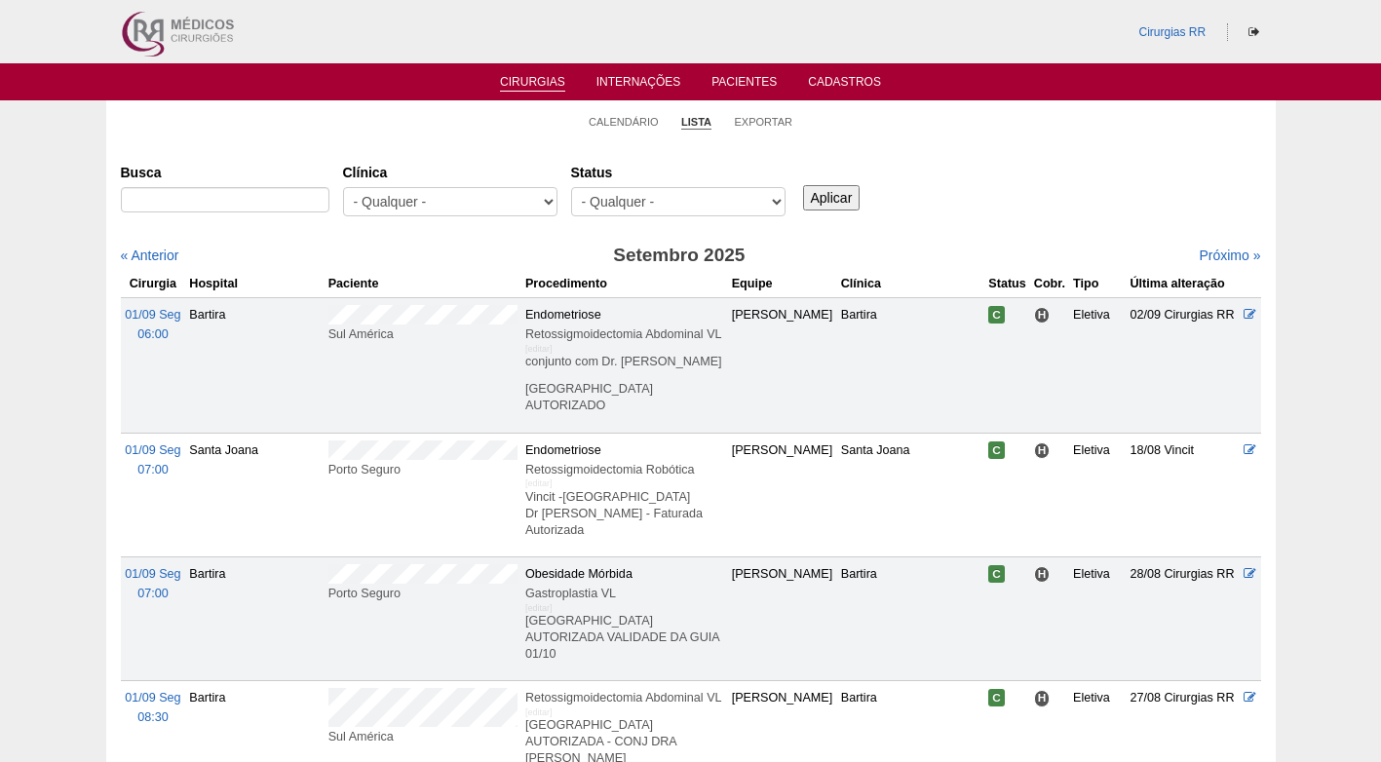
select select "resr"
click at [571, 187] on select "- Qualquer - Reservada Confirmada Suspensa Cancelada" at bounding box center [678, 201] width 214 height 29
click at [852, 197] on input "Aplicar" at bounding box center [831, 197] width 57 height 25
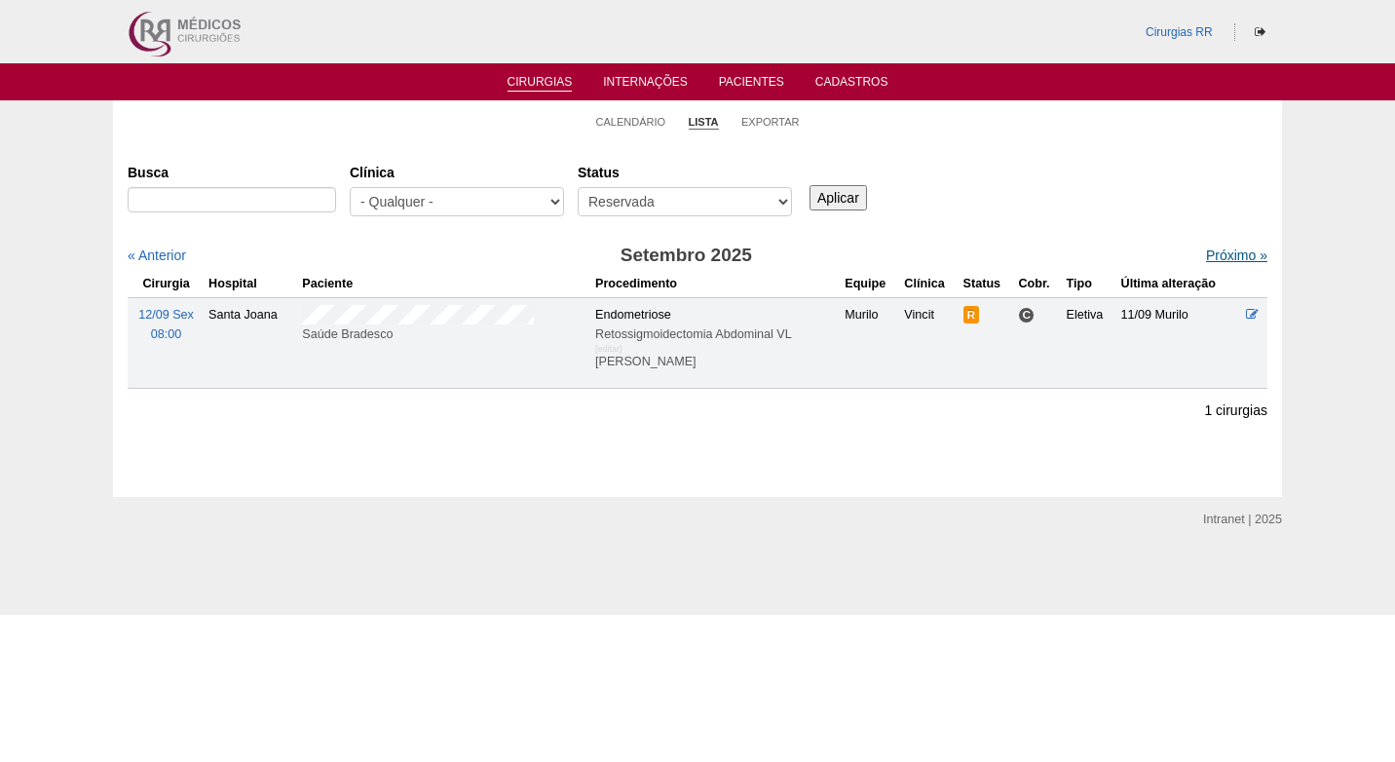
drag, startPoint x: 1229, startPoint y: 255, endPoint x: 1220, endPoint y: 248, distance: 11.1
click at [1230, 255] on link "Próximo »" at bounding box center [1236, 255] width 61 height 16
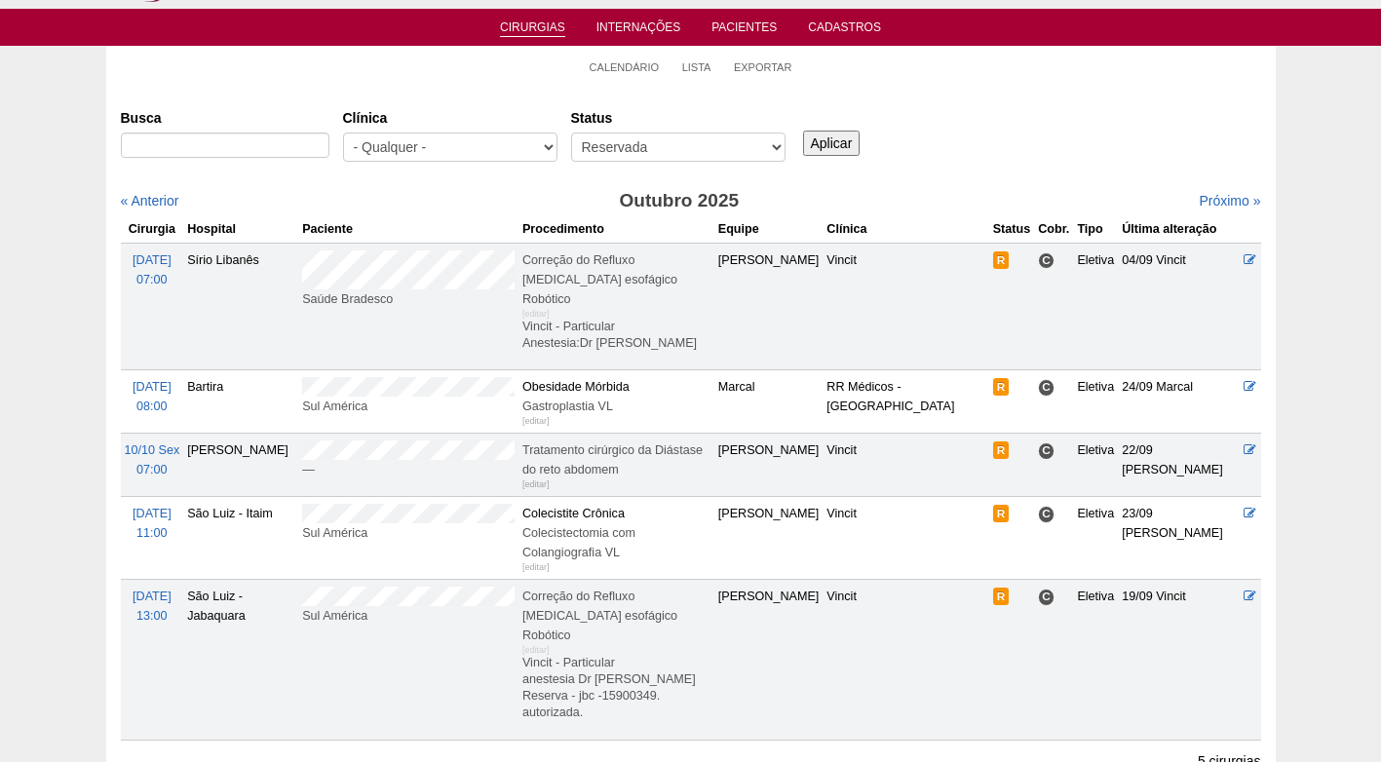
scroll to position [97, 0]
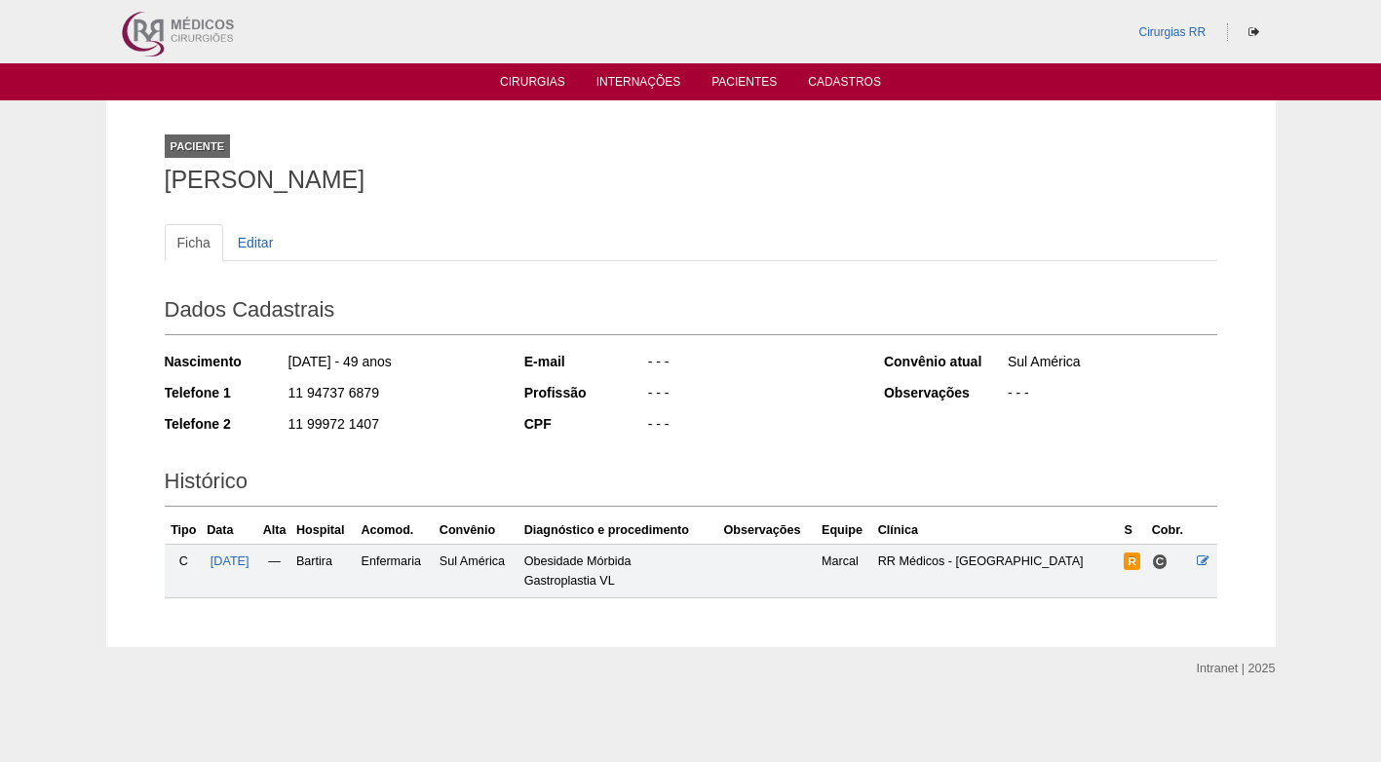
drag, startPoint x: 169, startPoint y: 181, endPoint x: 502, endPoint y: 184, distance: 333.2
click at [502, 184] on h1 "[PERSON_NAME]" at bounding box center [691, 180] width 1052 height 24
copy h1 "[PERSON_NAME]"
click at [718, 395] on div "- - -" at bounding box center [751, 395] width 211 height 24
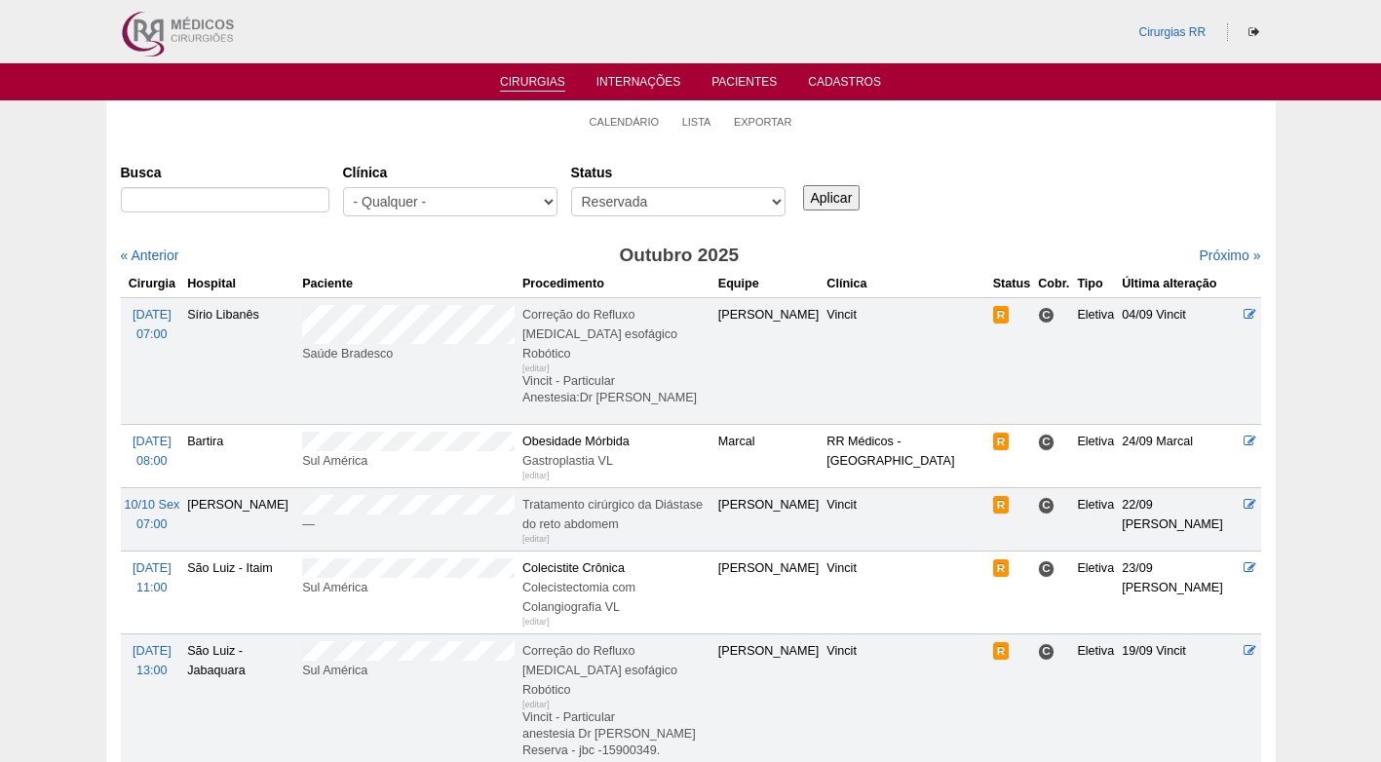
scroll to position [97, 0]
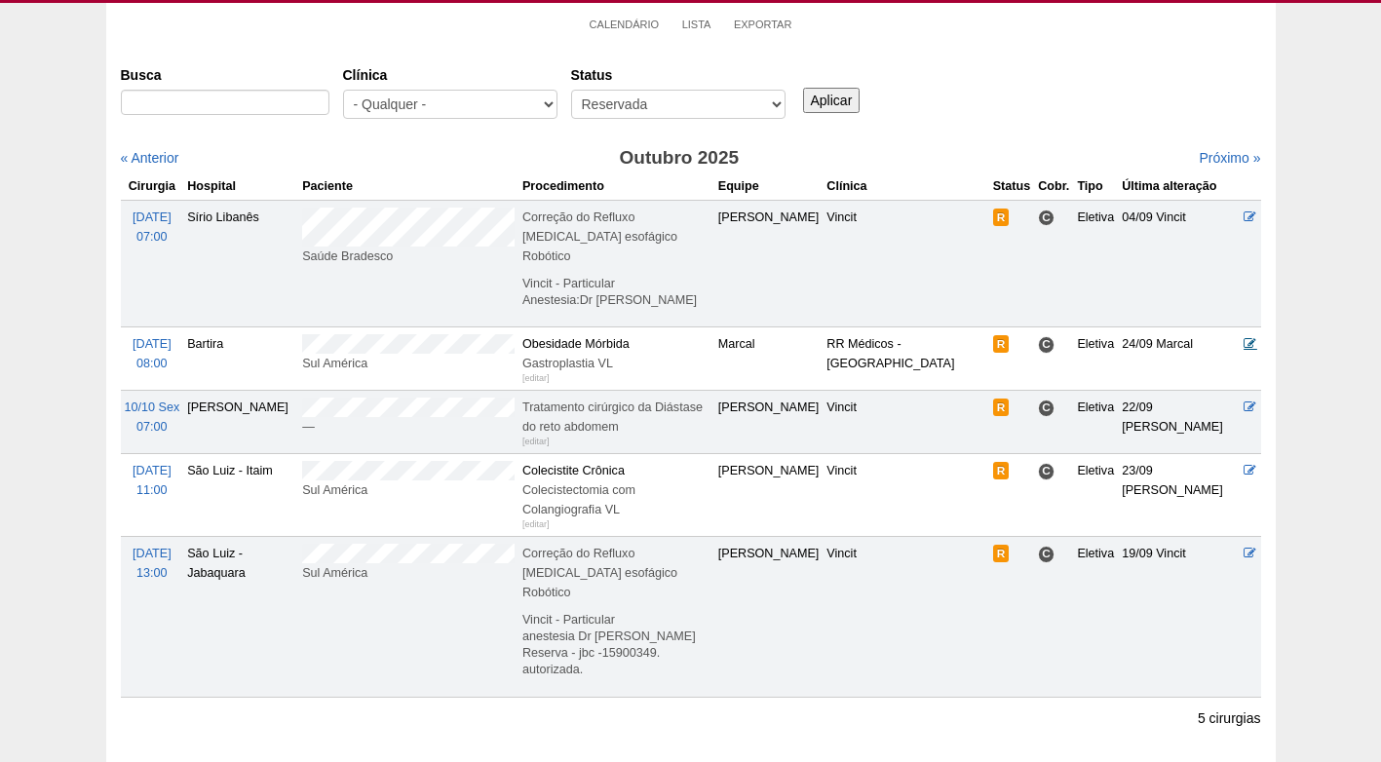
click at [1256, 347] on icon at bounding box center [1249, 343] width 13 height 13
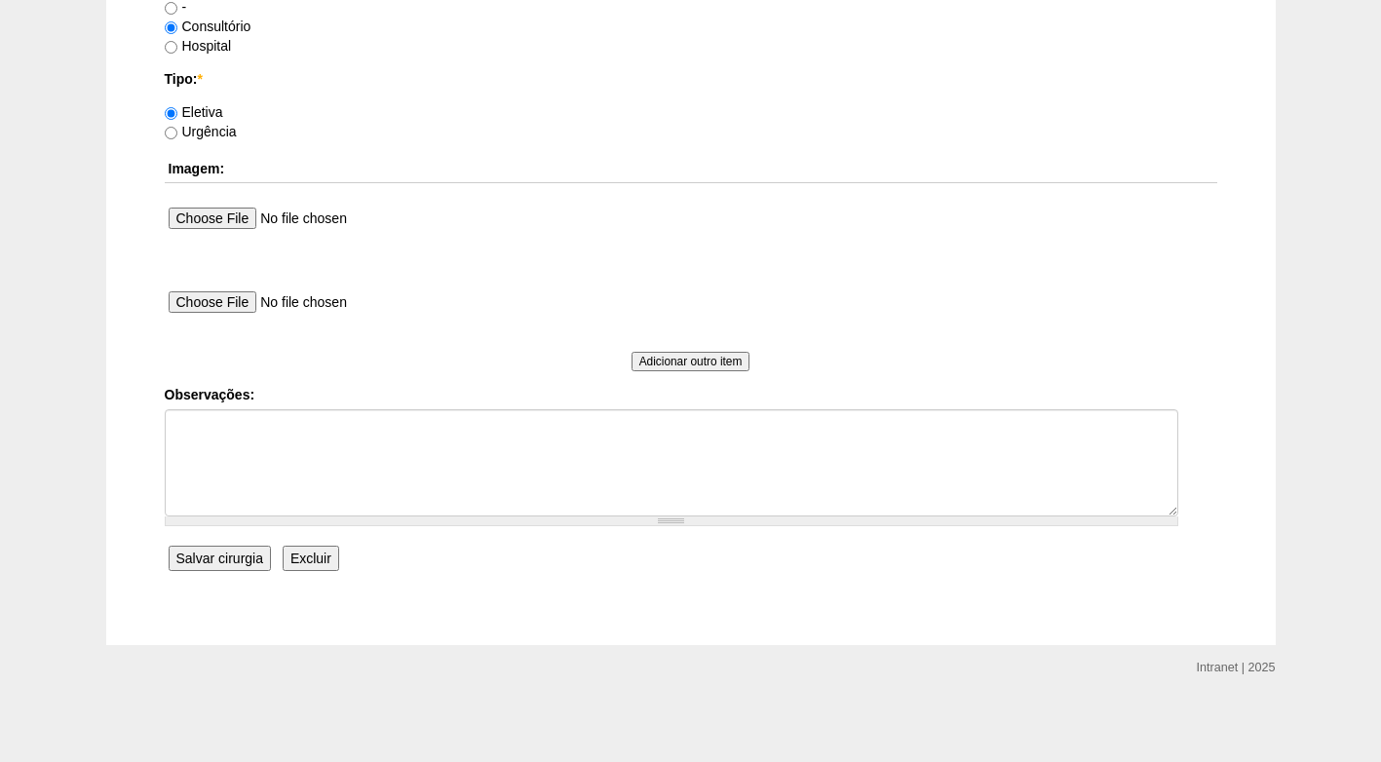
scroll to position [1749, 0]
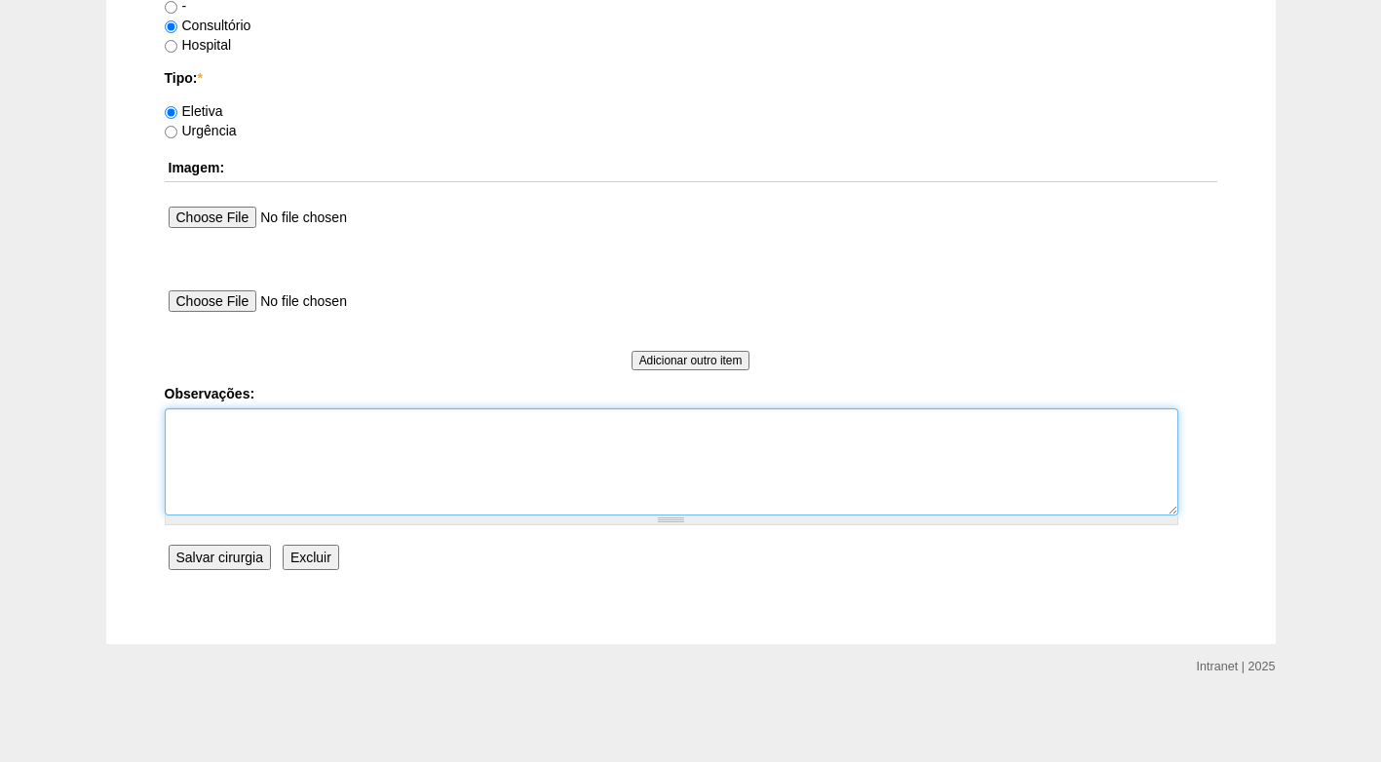
click at [401, 422] on textarea "Observações:" at bounding box center [671, 461] width 1013 height 107
type textarea "a"
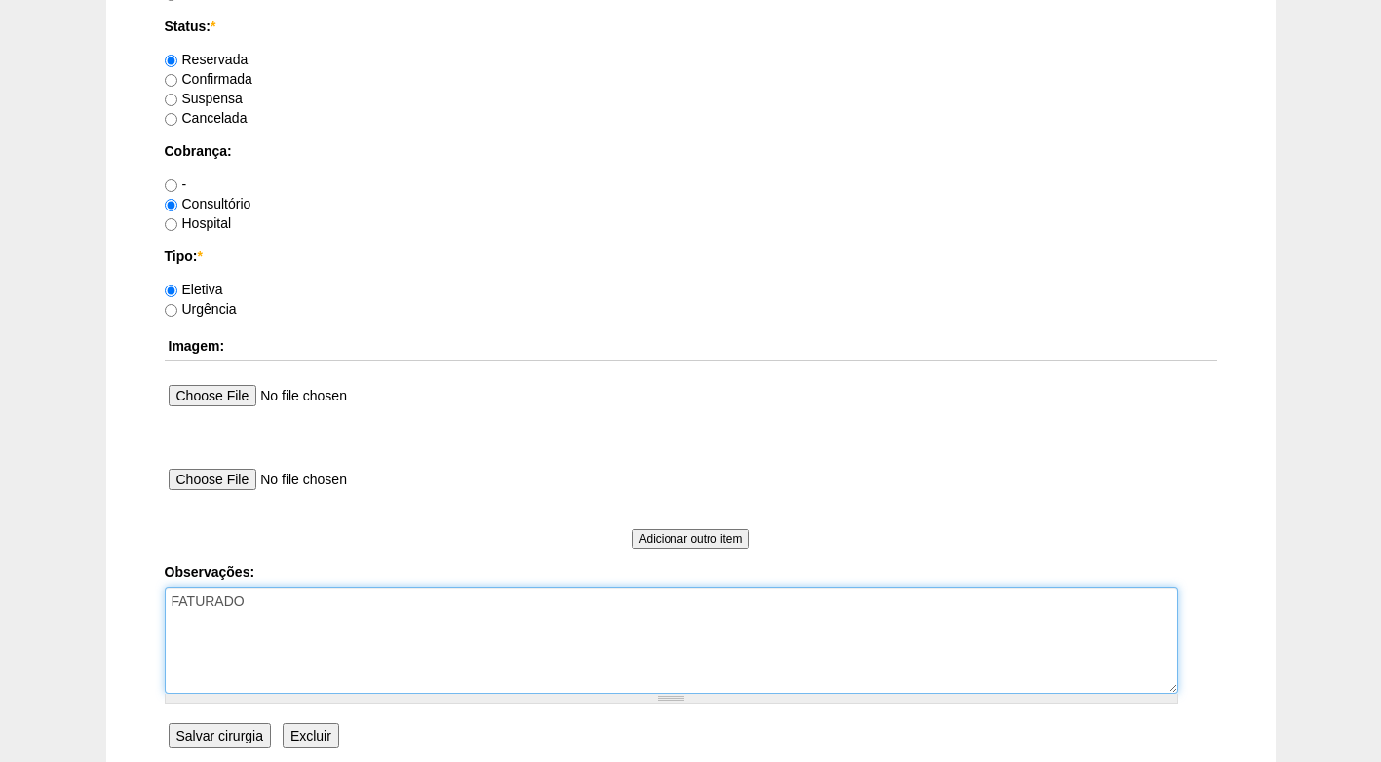
scroll to position [1457, 0]
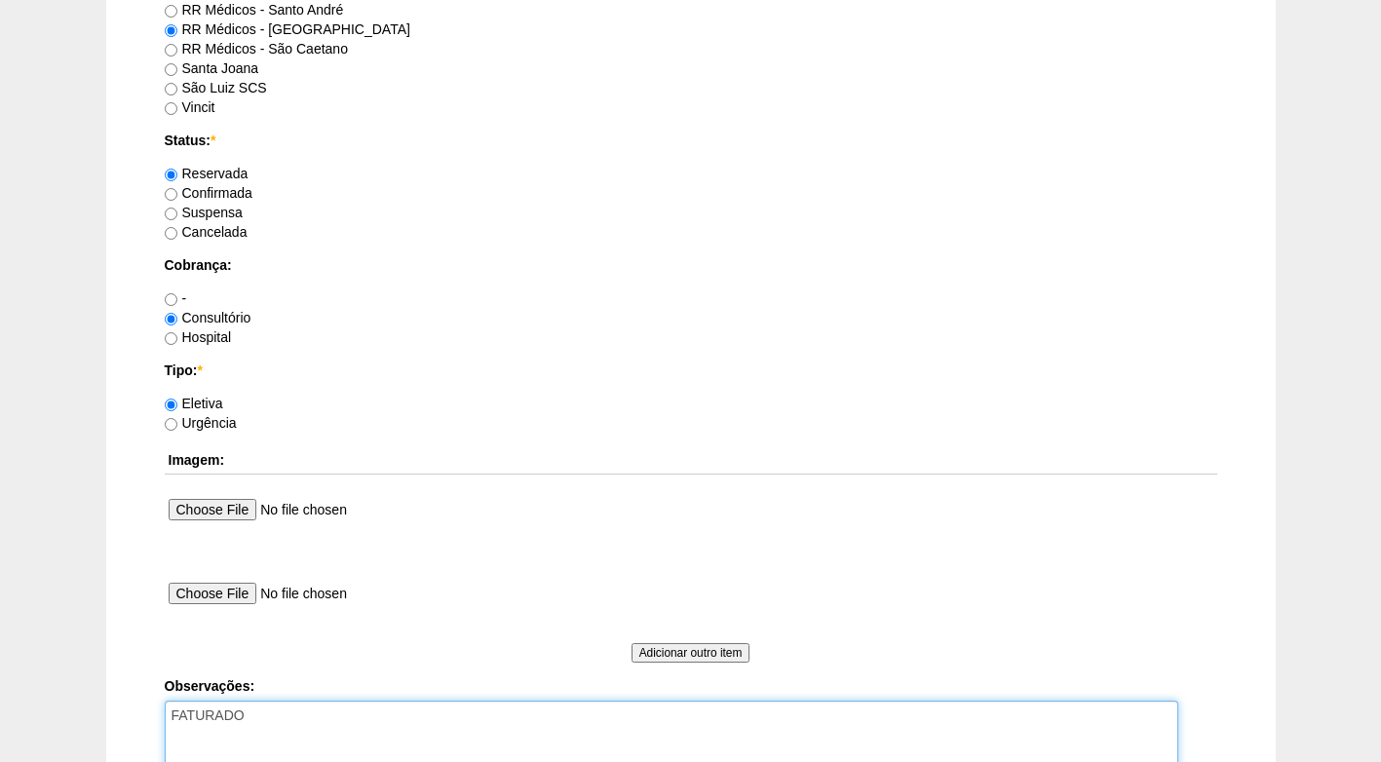
type textarea "FATURADO"
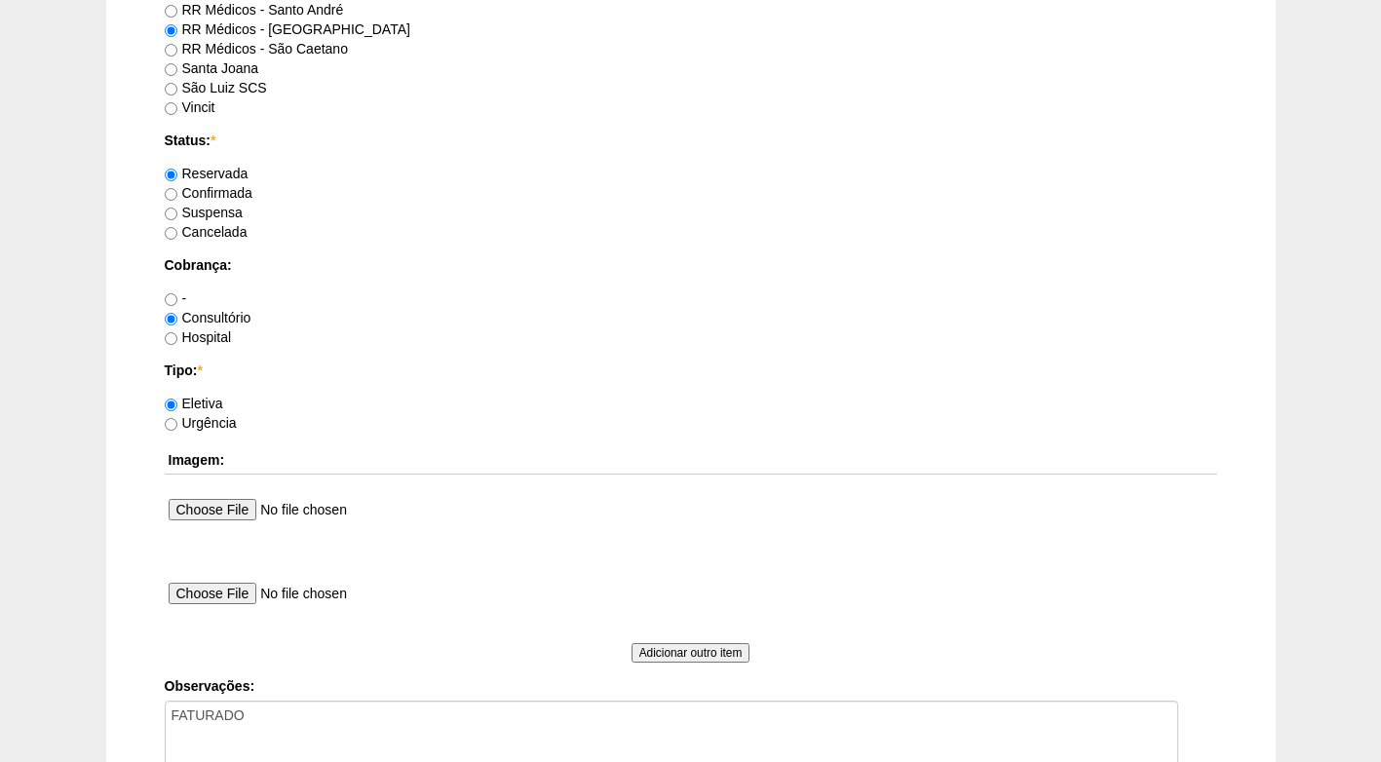
click at [242, 190] on label "Confirmada" at bounding box center [209, 193] width 88 height 16
click at [177, 190] on input "Confirmada" at bounding box center [171, 194] width 13 height 13
radio input "true"
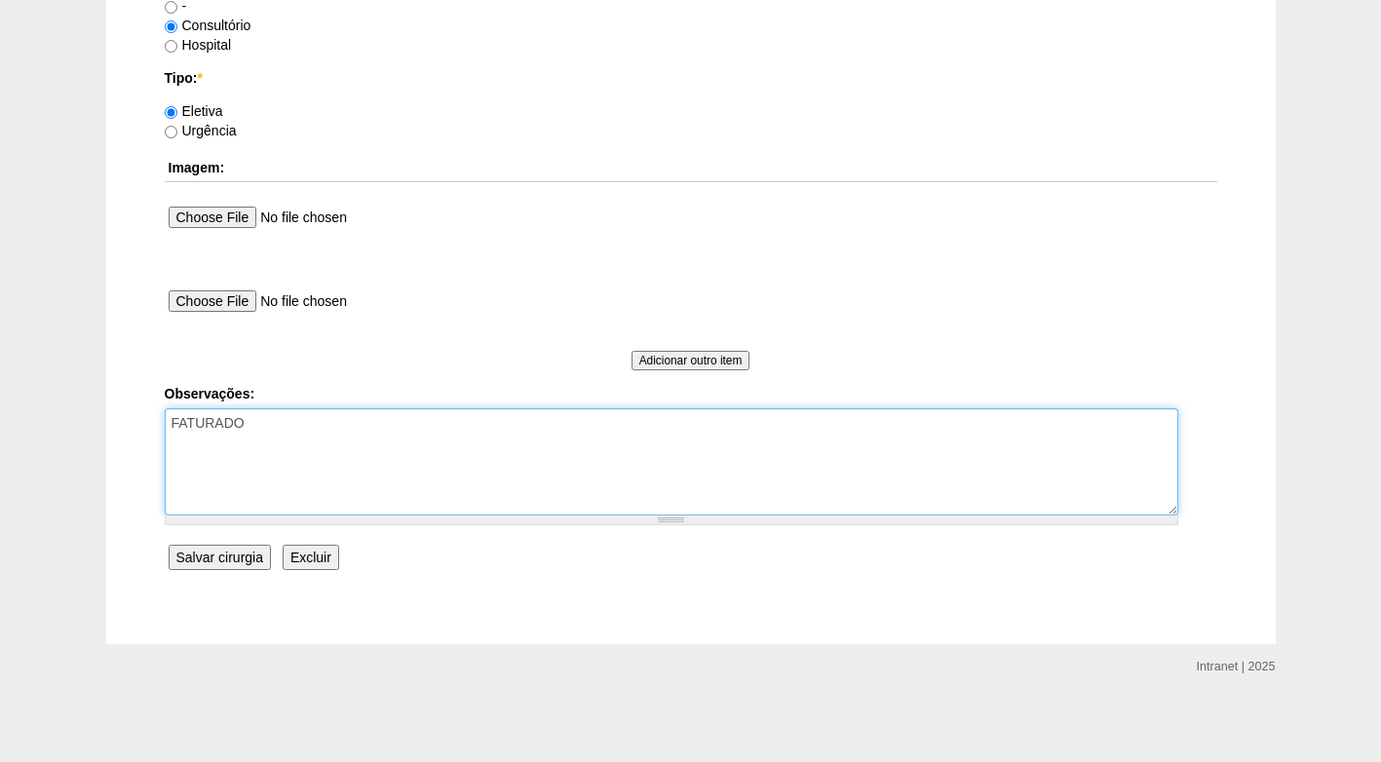
click at [313, 429] on textarea "FATURADO" at bounding box center [671, 461] width 1013 height 107
type textarea "FATURADO CONSULTÓRIO AUTORIZADO"
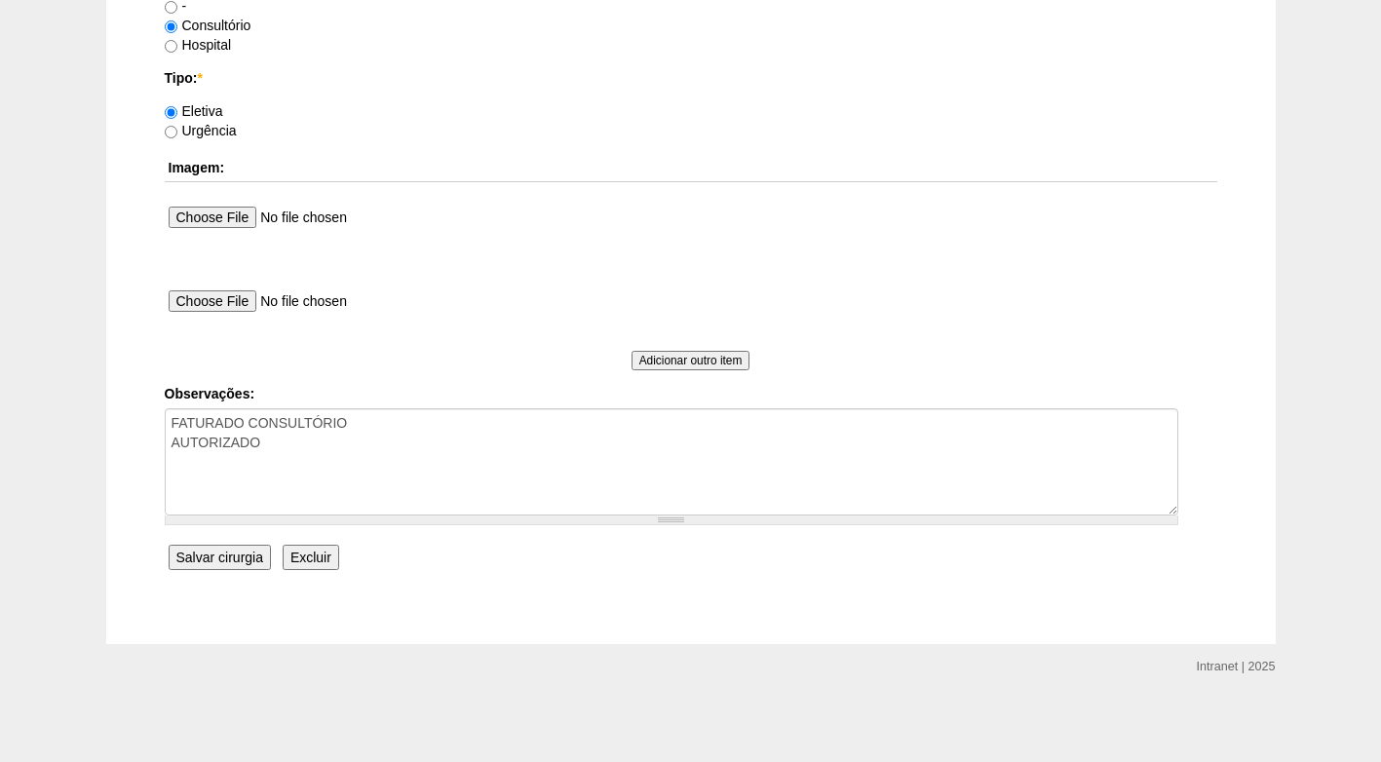
click at [255, 552] on input "Salvar cirurgia" at bounding box center [220, 557] width 102 height 25
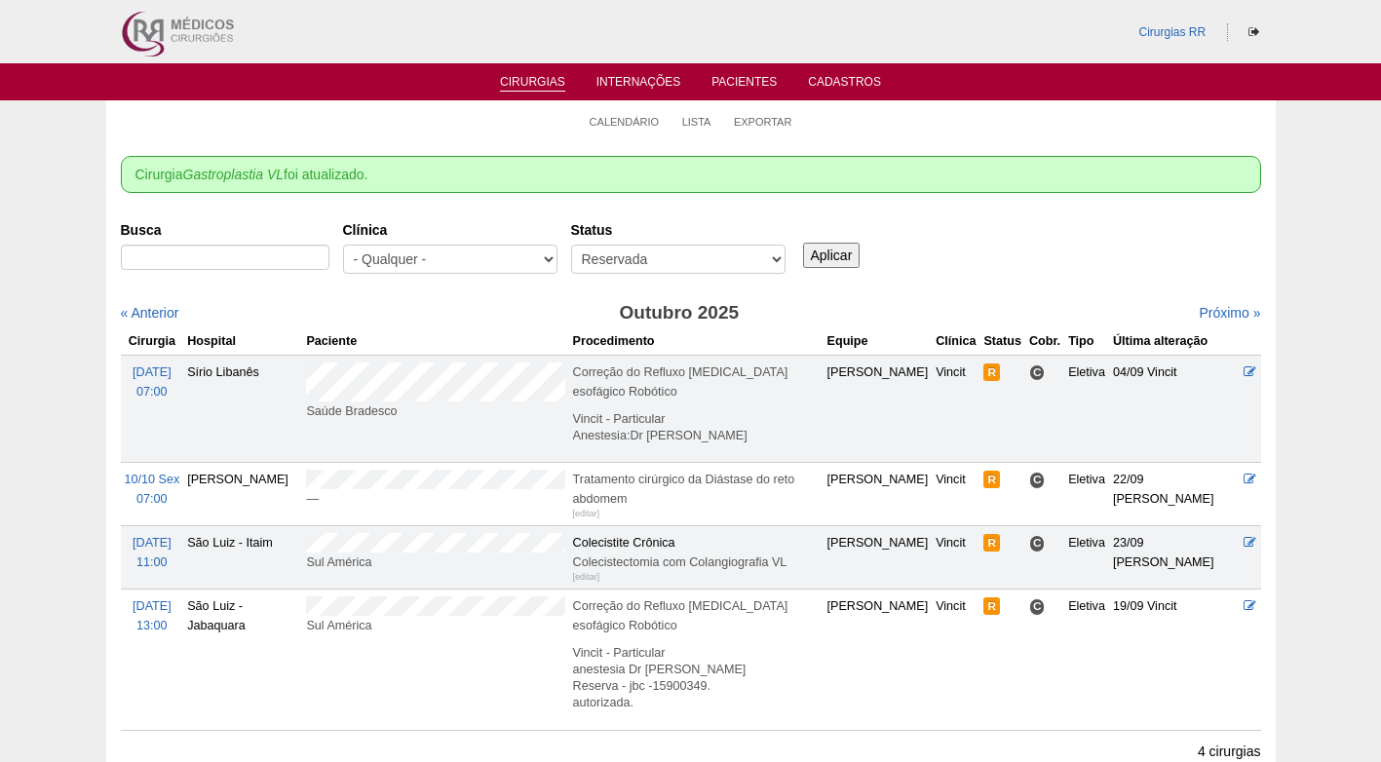
click at [956, 224] on div "Busca [GEOGRAPHIC_DATA] - Qualquer - 6R Alphaville Assunção Bartira Brasil Chri…" at bounding box center [691, 248] width 1140 height 70
click at [1011, 266] on div "Busca Clínica - Qualquer - 6R Alphaville Assunção Bartira Brasil Christovão da …" at bounding box center [691, 248] width 1140 height 70
click at [628, 119] on link "Calendário" at bounding box center [624, 122] width 70 height 15
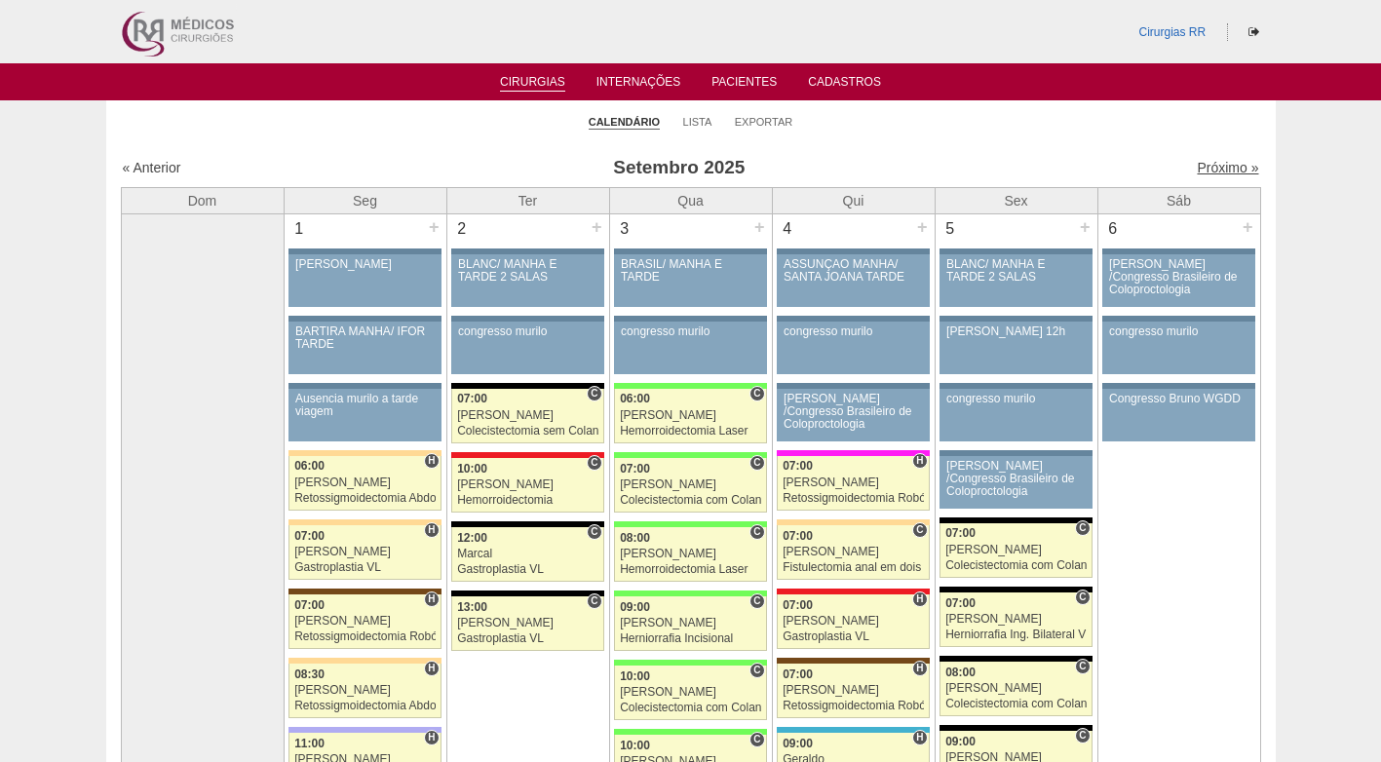
click at [1220, 164] on link "Próximo »" at bounding box center [1227, 168] width 61 height 16
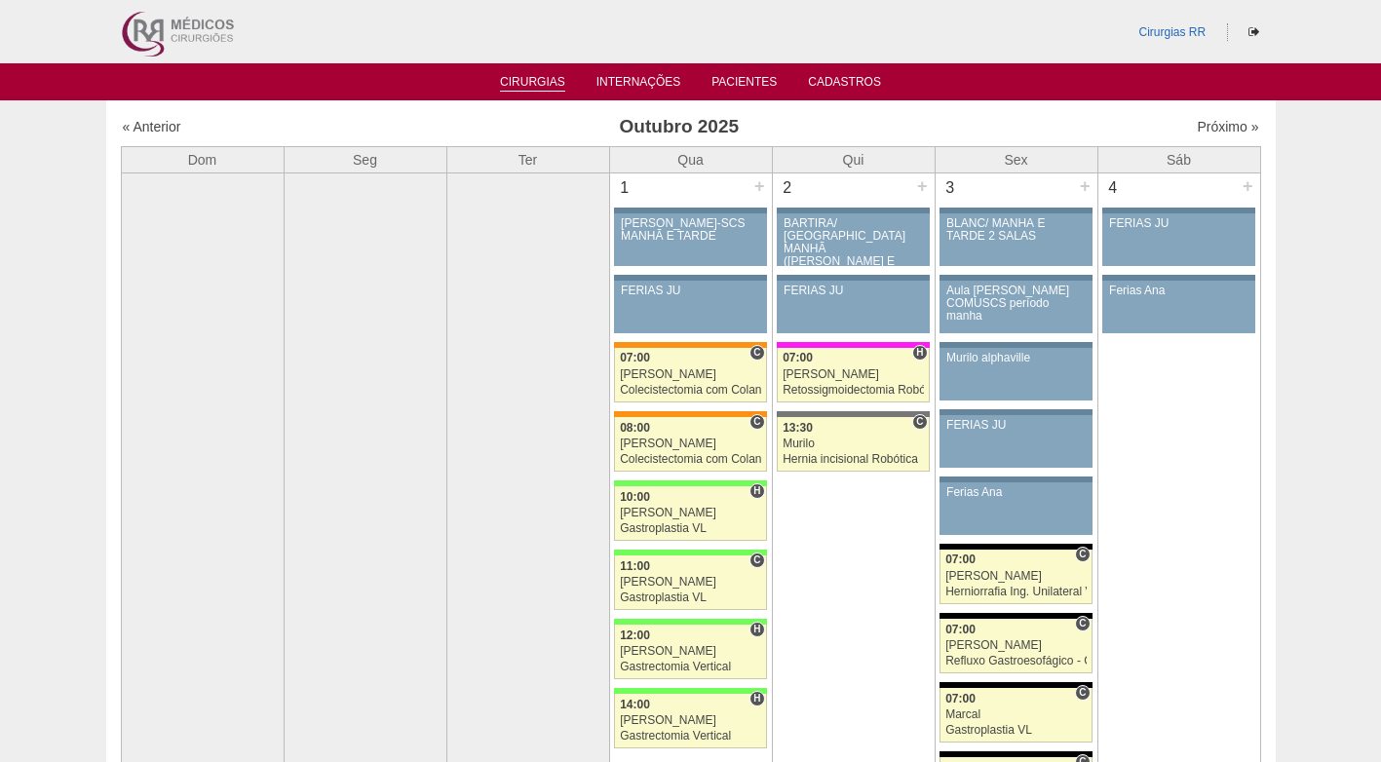
click at [535, 74] on li "Cirurgias" at bounding box center [532, 81] width 93 height 16
click at [535, 75] on li "Cirurgias" at bounding box center [532, 81] width 93 height 16
click at [552, 78] on link "Cirurgias" at bounding box center [532, 83] width 65 height 17
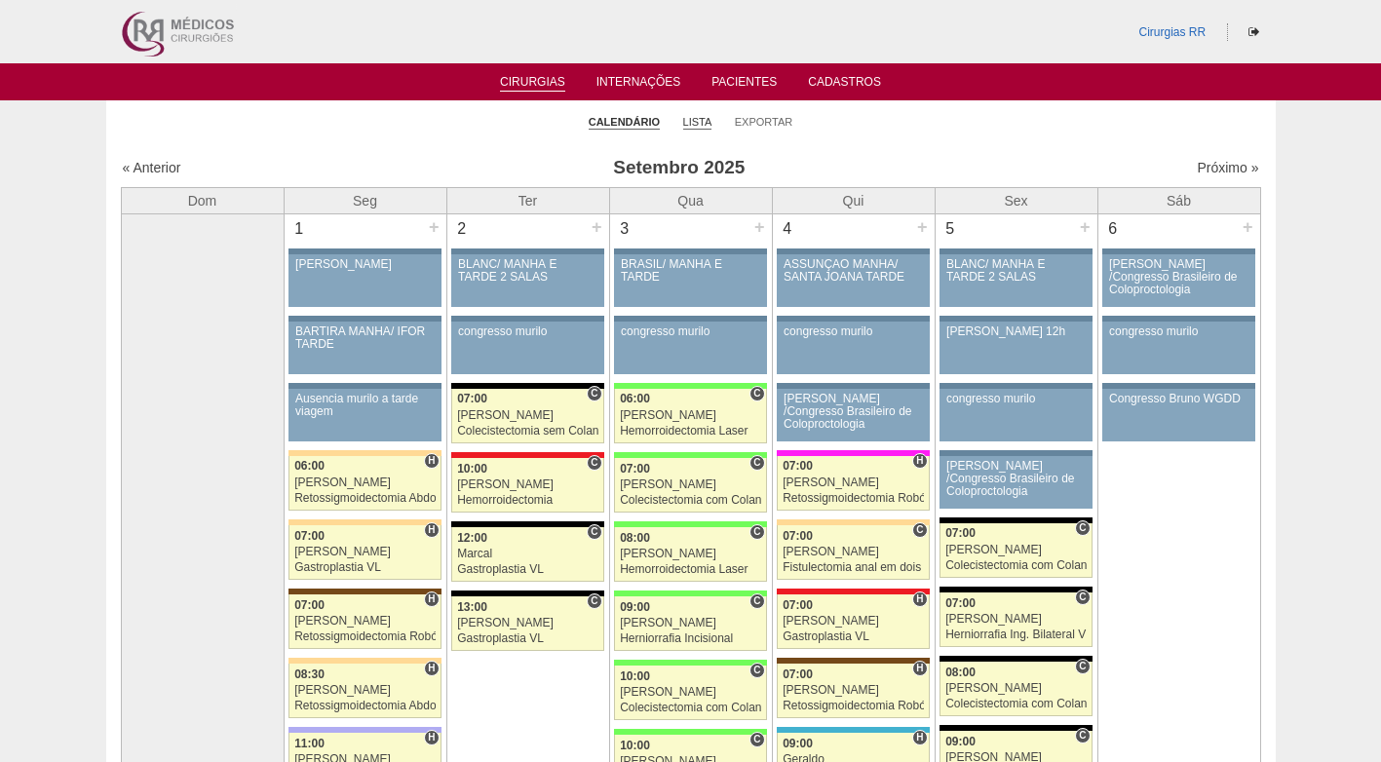
click at [690, 117] on link "Lista" at bounding box center [697, 122] width 29 height 15
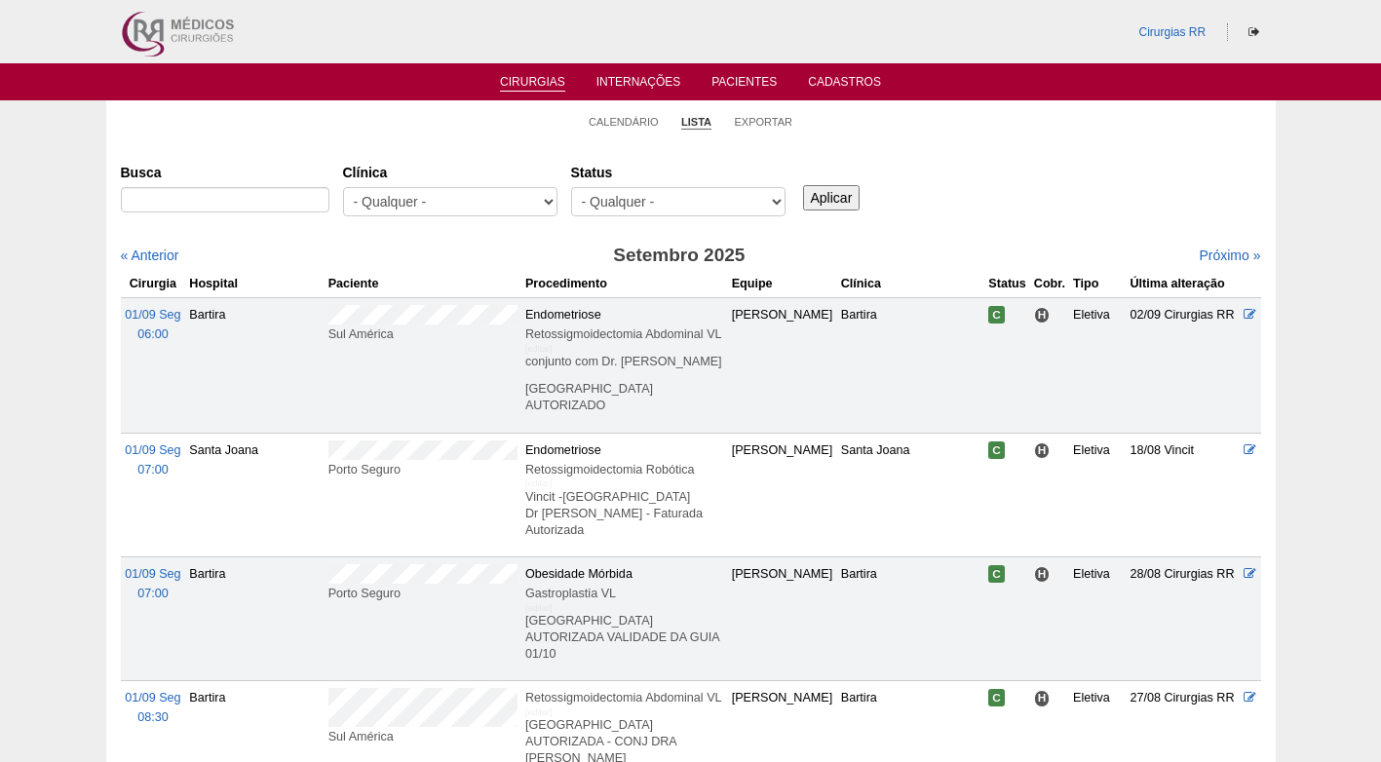
select select "resr"
click at [571, 187] on select "- Qualquer - Reservada Confirmada Suspensa Cancelada" at bounding box center [678, 201] width 214 height 29
click at [820, 191] on input "Aplicar" at bounding box center [831, 197] width 57 height 25
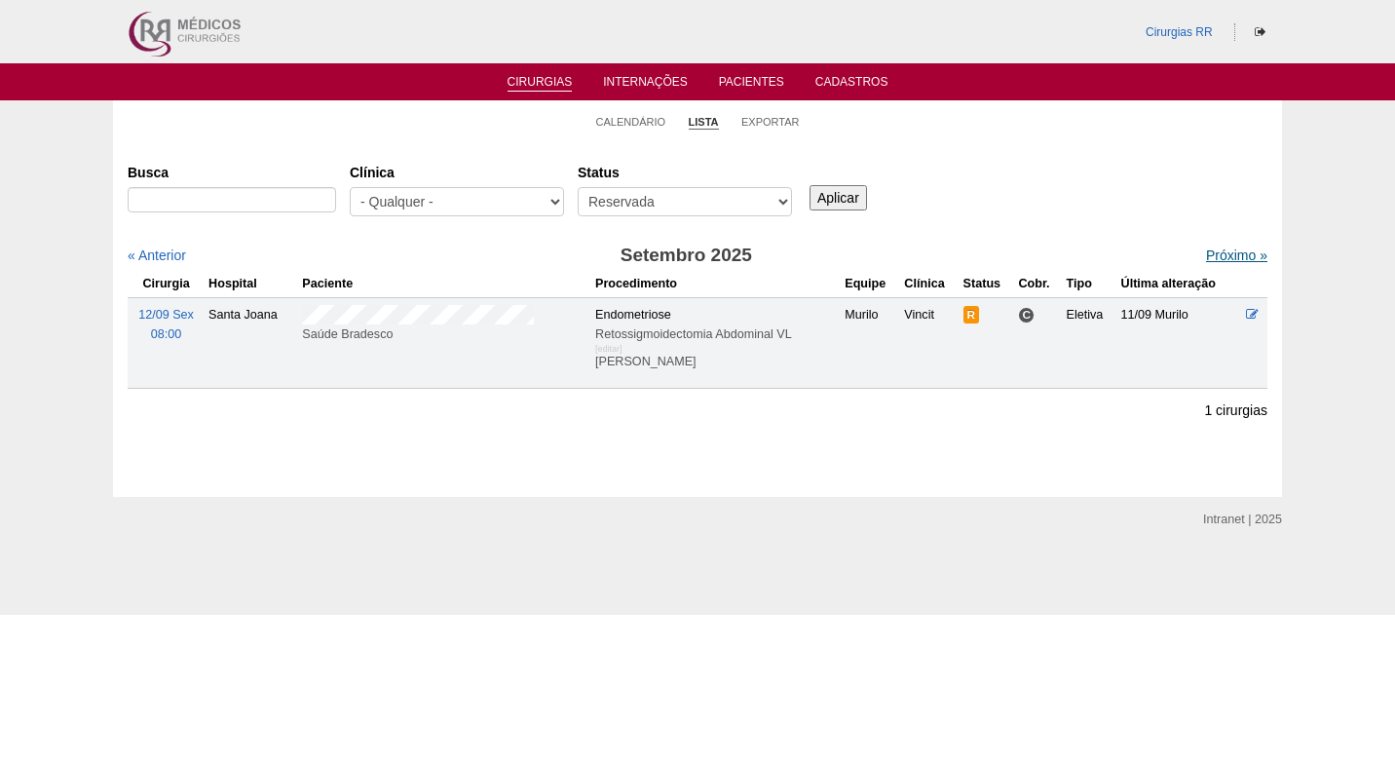
click at [1220, 254] on link "Próximo »" at bounding box center [1236, 255] width 61 height 16
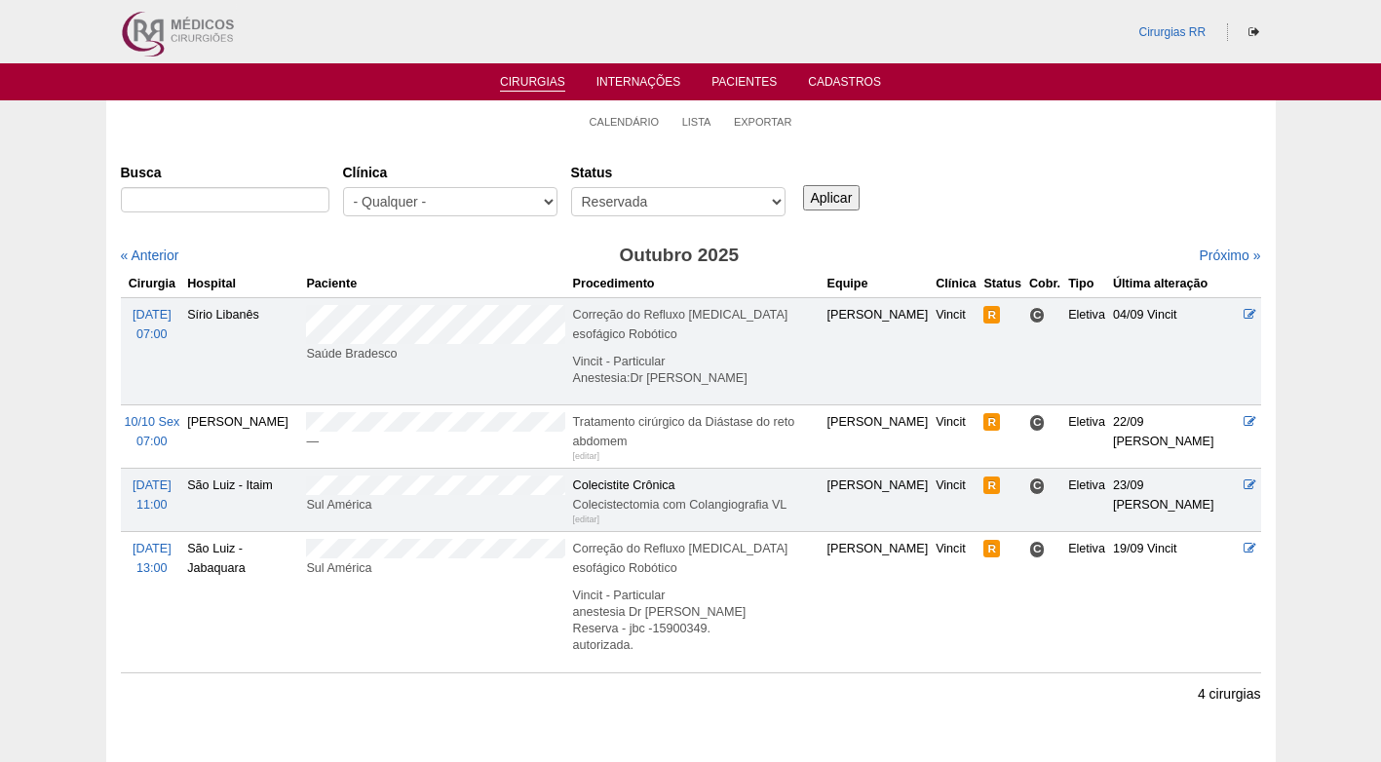
click at [1202, 266] on div "« Anterior [DATE] Próximo »" at bounding box center [691, 258] width 1140 height 24
click at [1203, 261] on link "Próximo »" at bounding box center [1228, 255] width 61 height 16
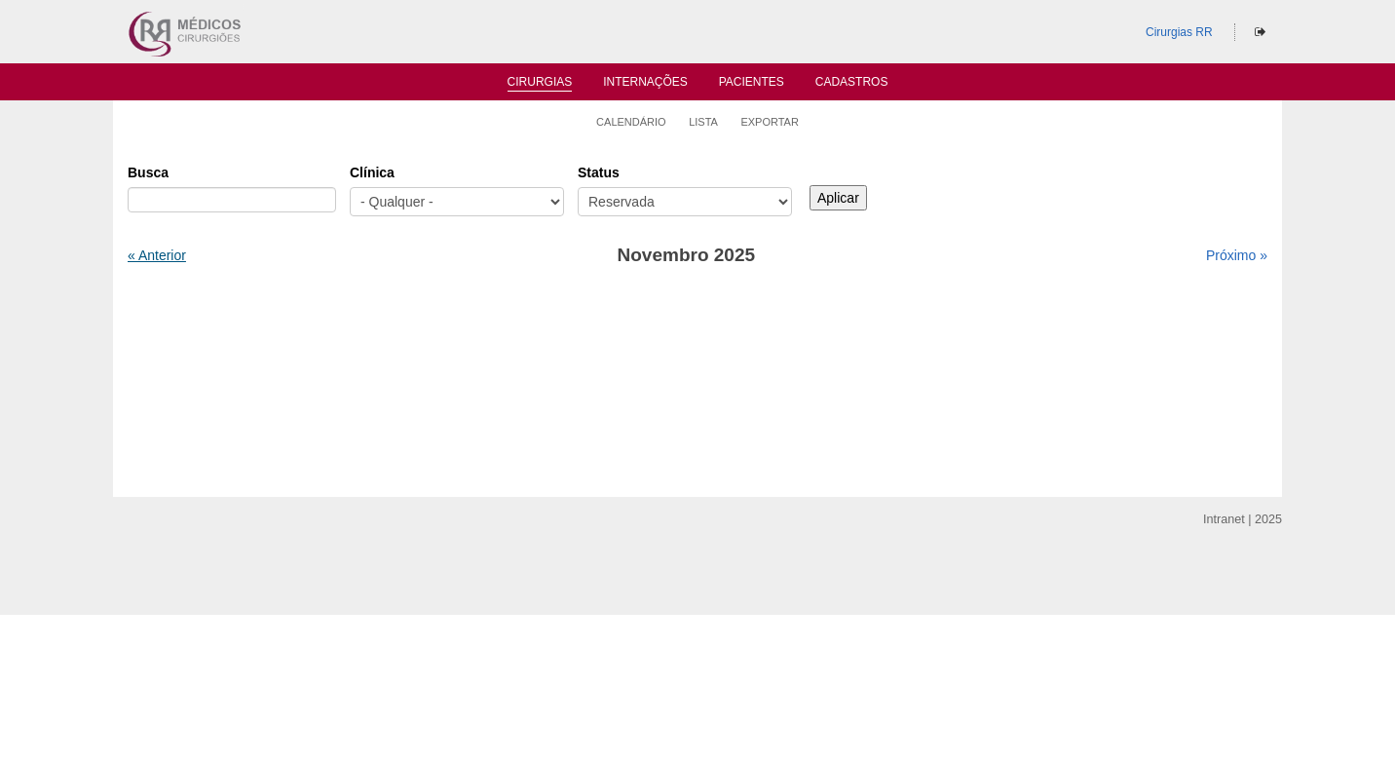
click at [160, 249] on link "« Anterior" at bounding box center [157, 255] width 58 height 16
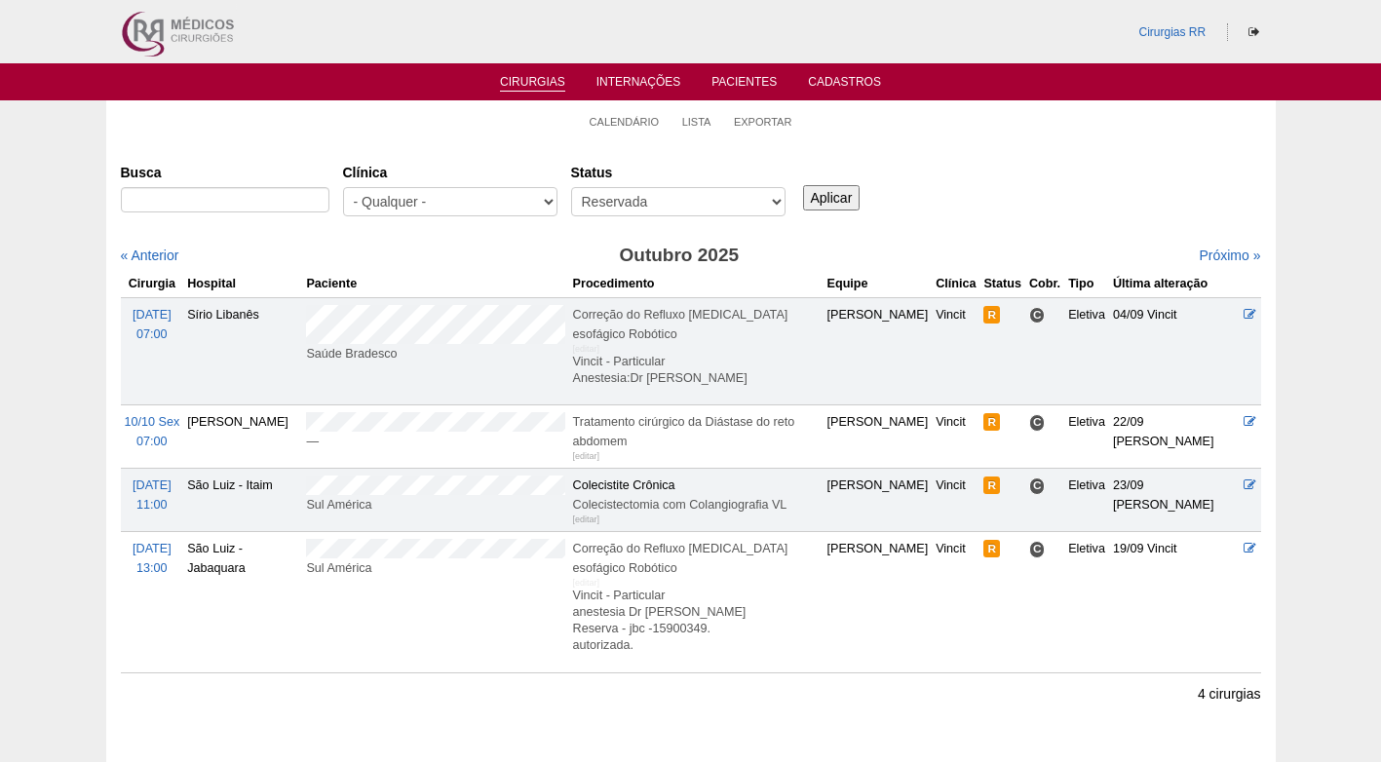
click at [1040, 204] on div "Busca Clínica - Qualquer - 6R Alphaville Assunção Bartira Brasil Christovão da …" at bounding box center [691, 191] width 1140 height 70
